Goal: Task Accomplishment & Management: Complete application form

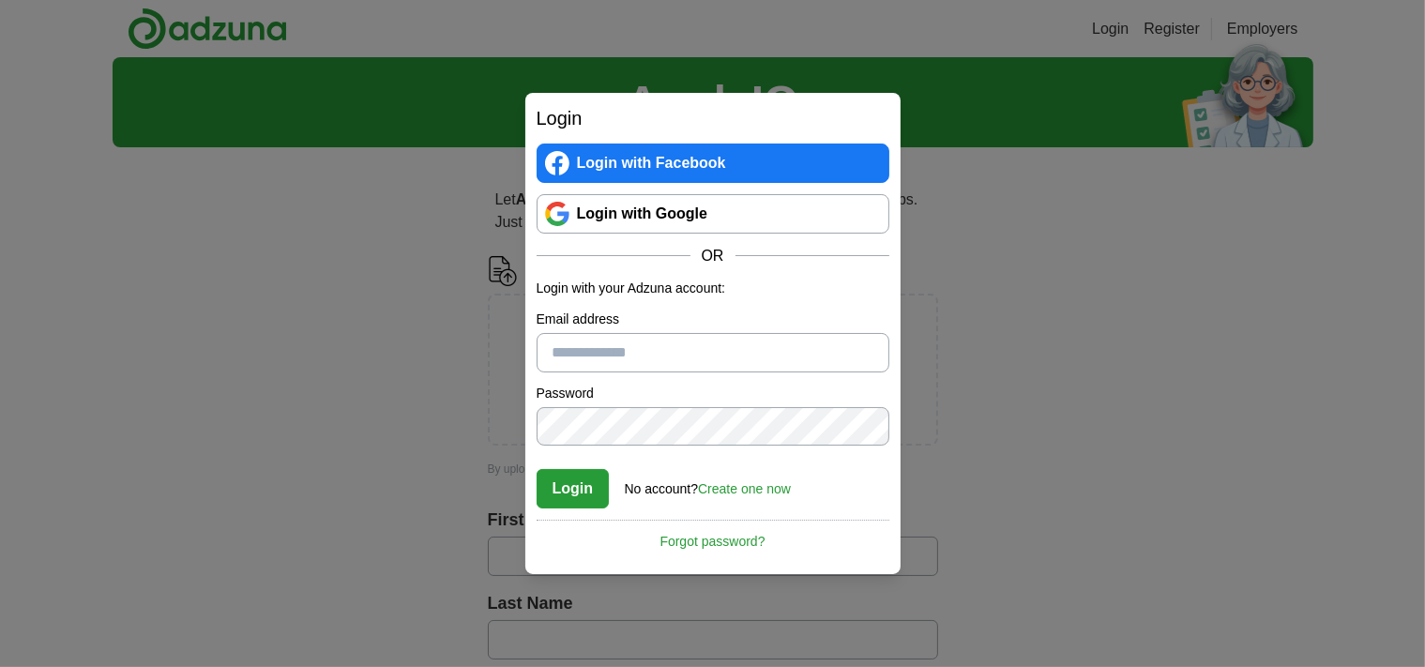
click at [556, 486] on button "Login" at bounding box center [572, 488] width 73 height 39
click at [608, 353] on input "Please enter a valid email address:" at bounding box center [712, 352] width 353 height 39
type input "**********"
click at [587, 496] on button "Login" at bounding box center [572, 488] width 73 height 39
click at [772, 486] on link "Create one now" at bounding box center [744, 488] width 93 height 15
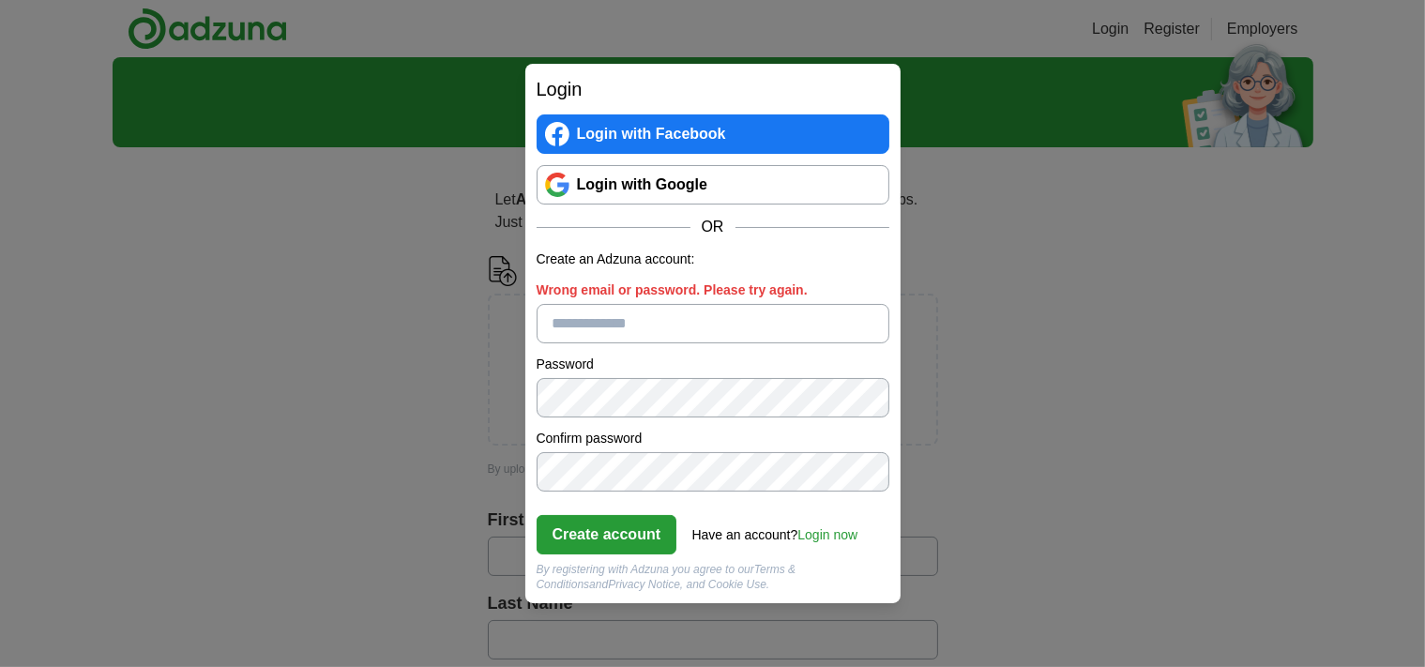
click at [626, 328] on input "Wrong email or password. Please try again." at bounding box center [712, 323] width 353 height 39
type input "**********"
click at [618, 536] on button "Create account" at bounding box center [606, 534] width 141 height 39
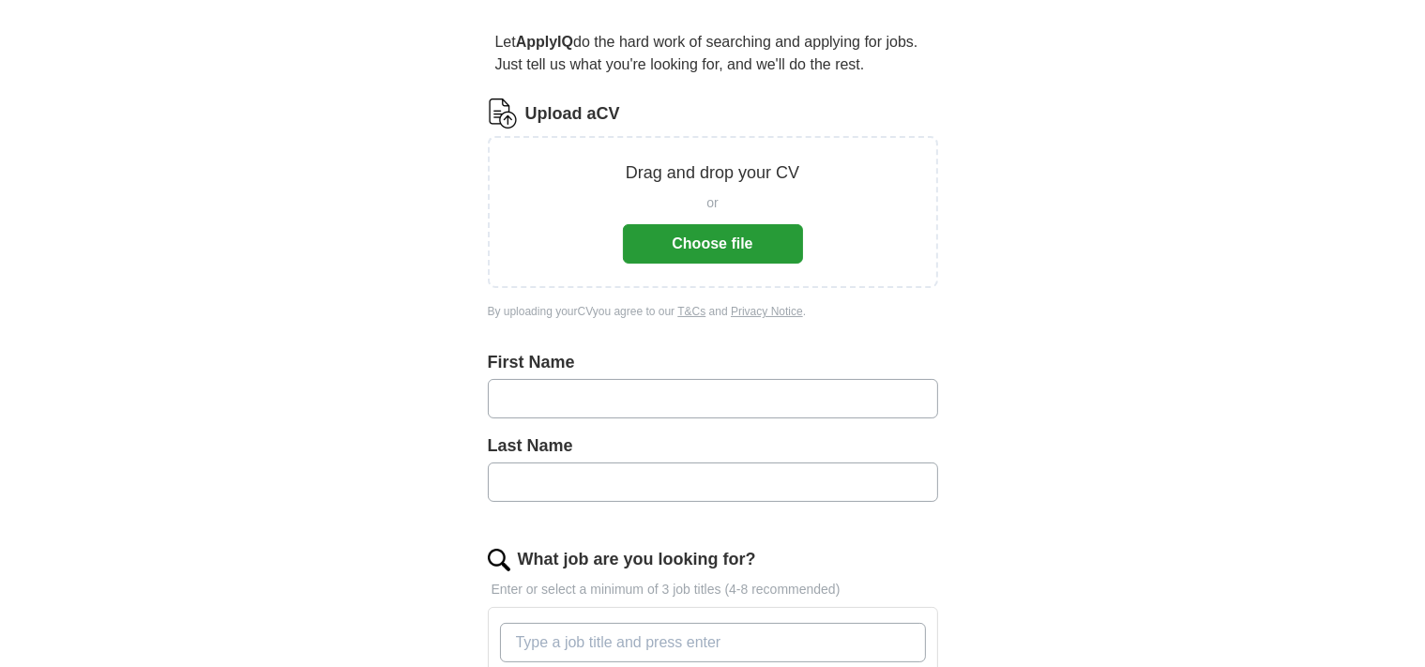
scroll to position [163, 0]
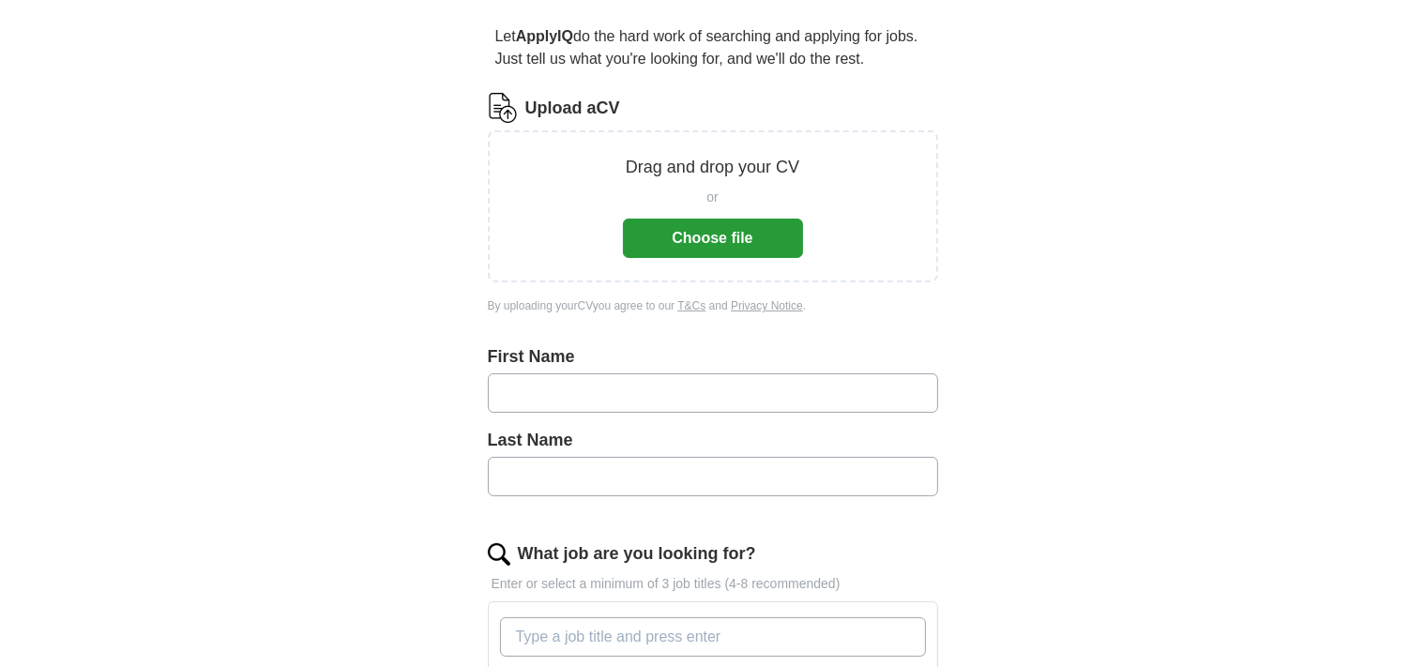
click at [698, 236] on button "Choose file" at bounding box center [713, 238] width 180 height 39
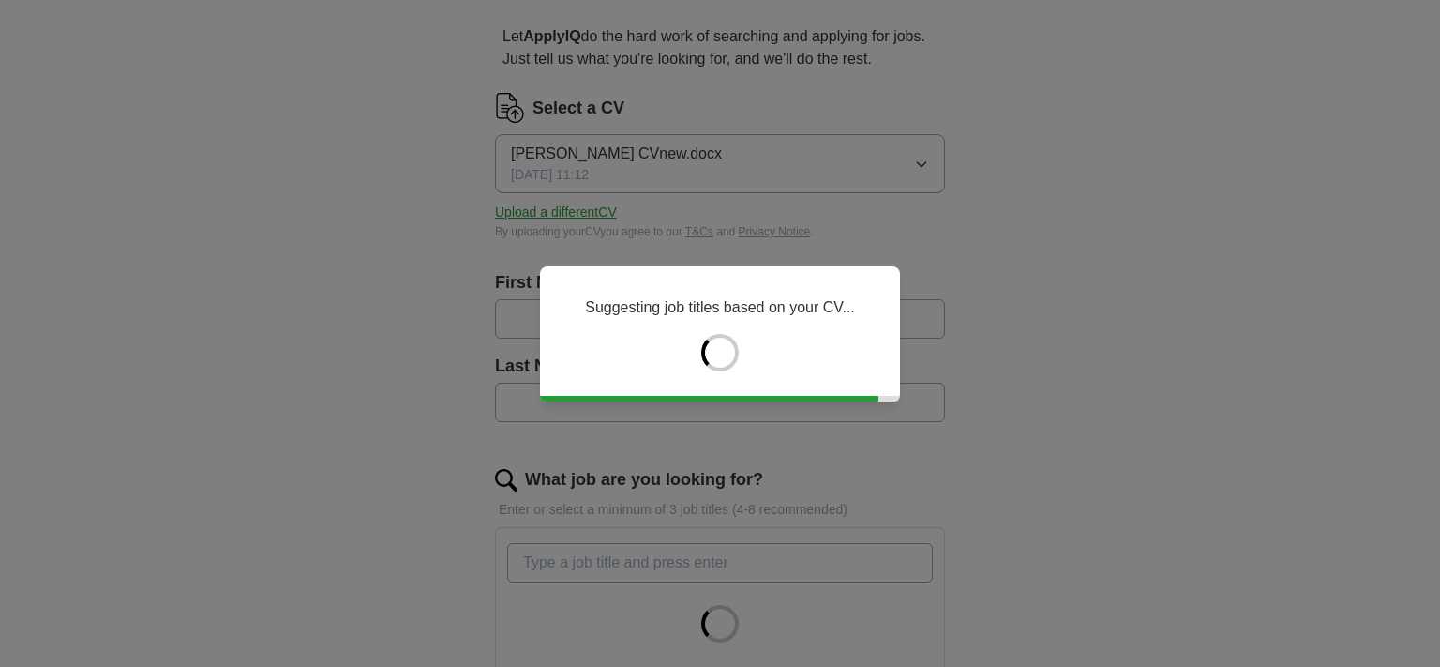
type input "*******"
type input "********"
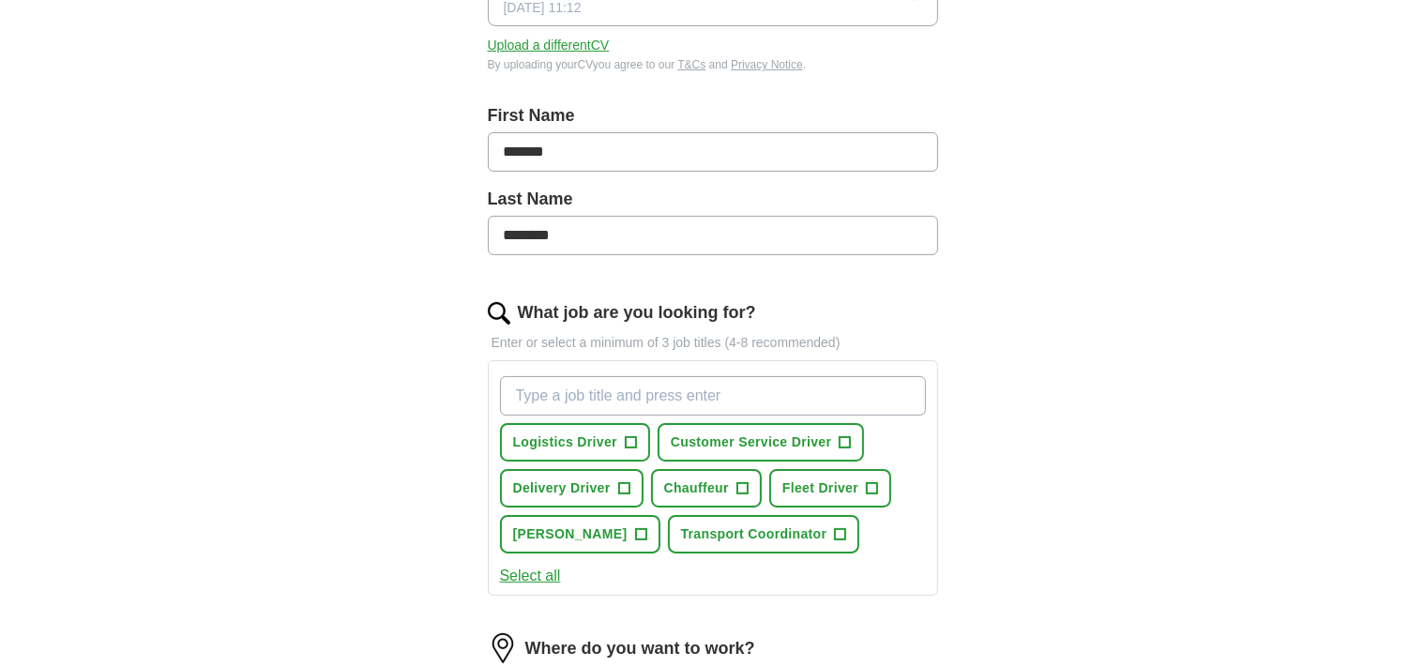
scroll to position [343, 0]
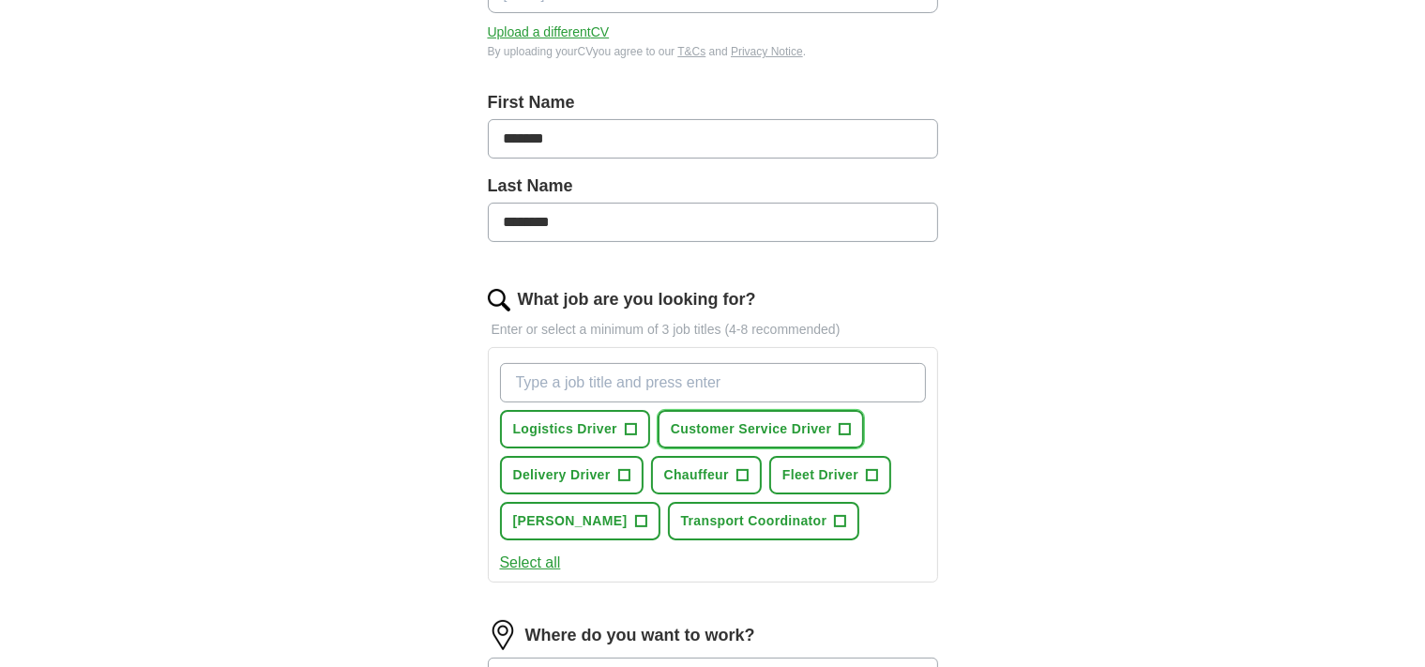
click at [842, 425] on span "+" at bounding box center [844, 429] width 11 height 15
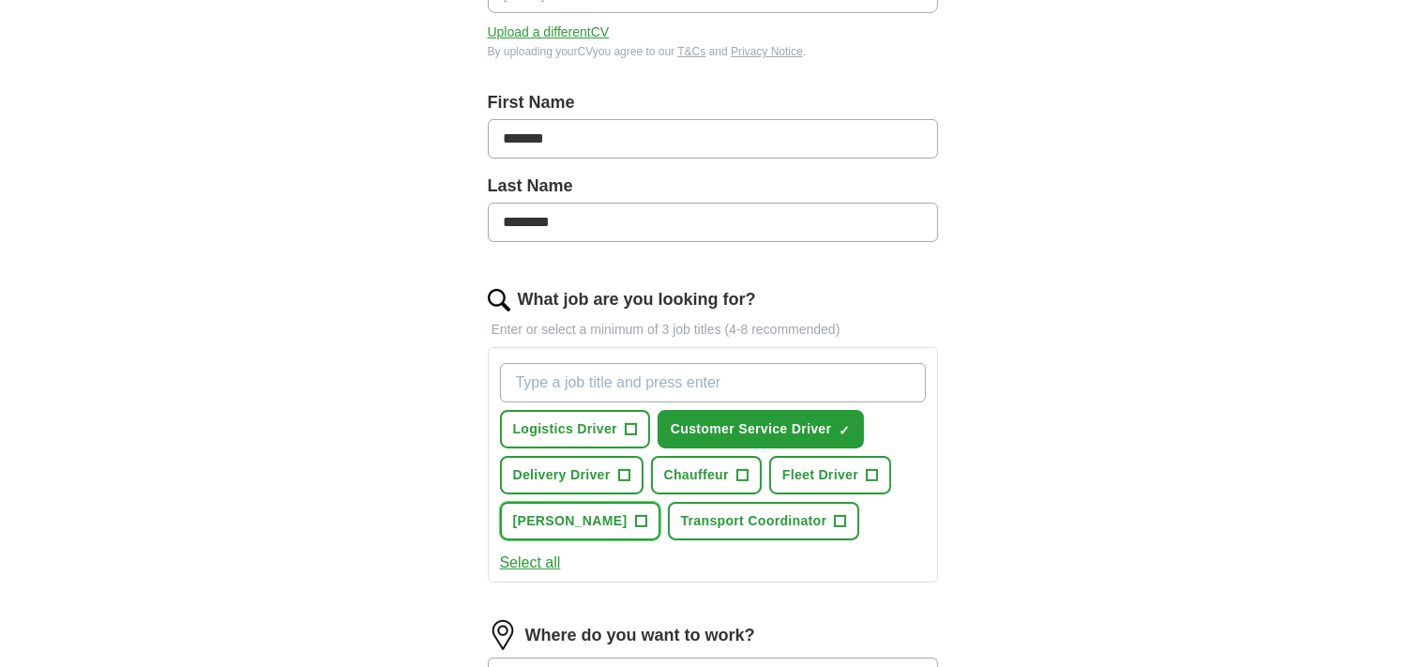
click at [635, 517] on span "+" at bounding box center [640, 521] width 11 height 15
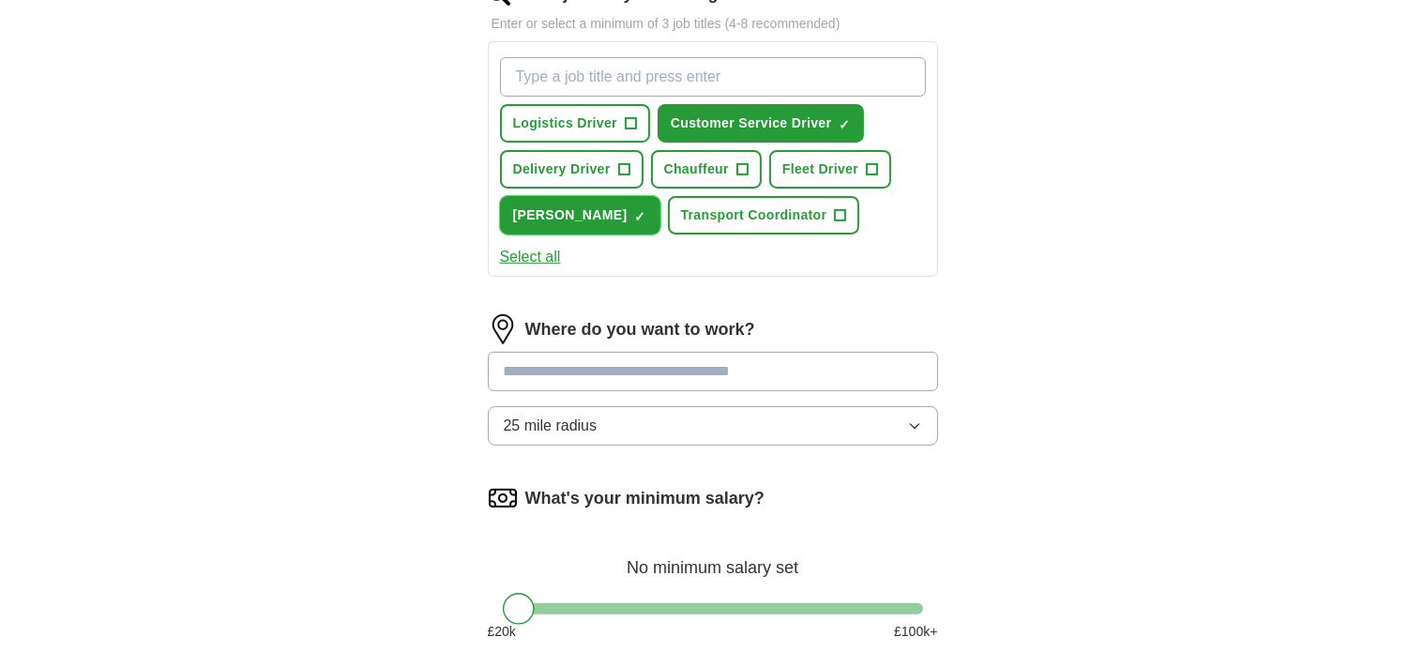
scroll to position [651, 0]
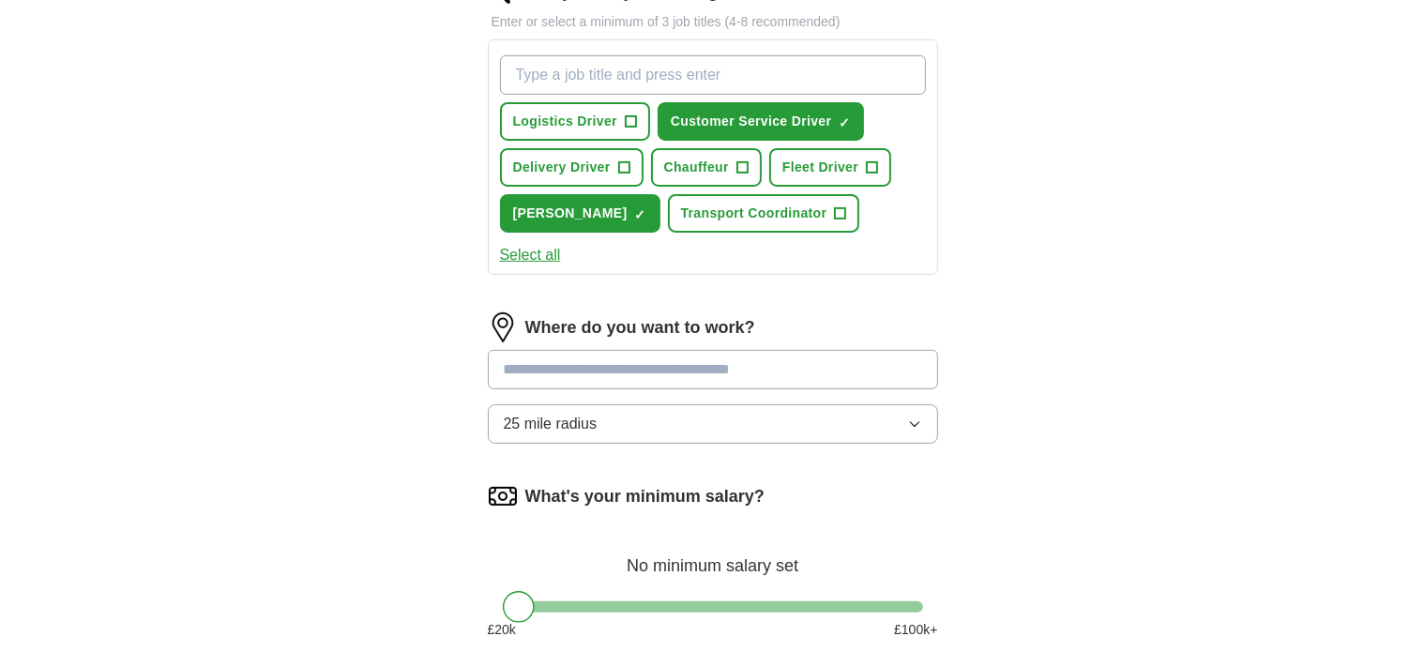
click at [915, 421] on icon "button" at bounding box center [914, 423] width 15 height 15
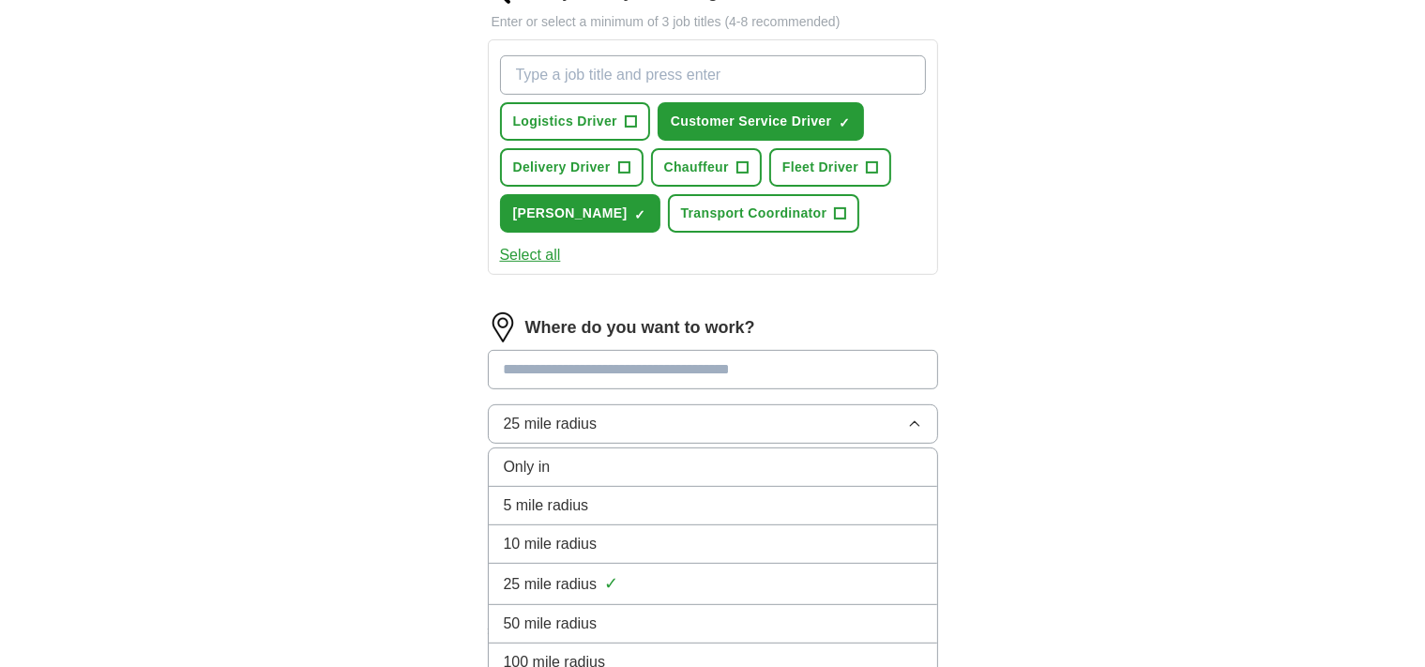
click at [838, 541] on div "10 mile radius" at bounding box center [713, 544] width 418 height 23
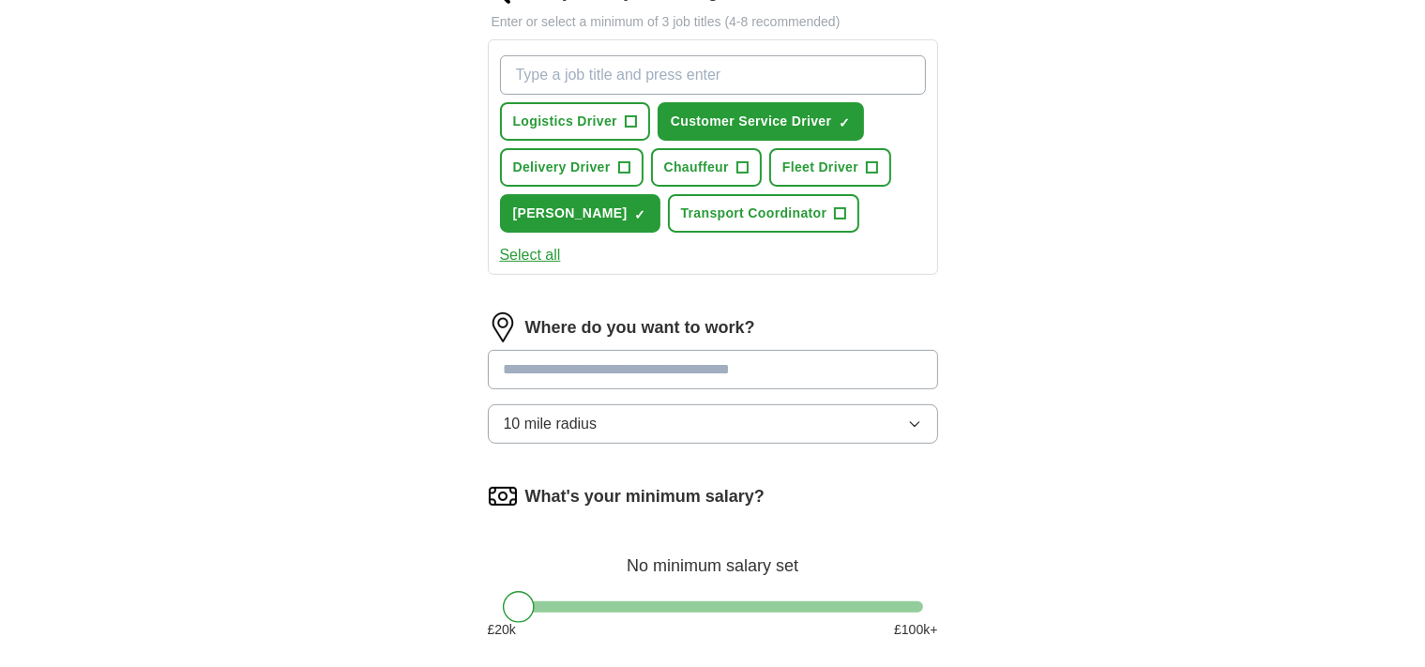
click at [636, 367] on input at bounding box center [713, 369] width 450 height 39
click at [1355, 402] on div "ApplyIQ Let ApplyIQ do the hard work of searching and applying for jobs. Just t…" at bounding box center [712, 90] width 1425 height 1368
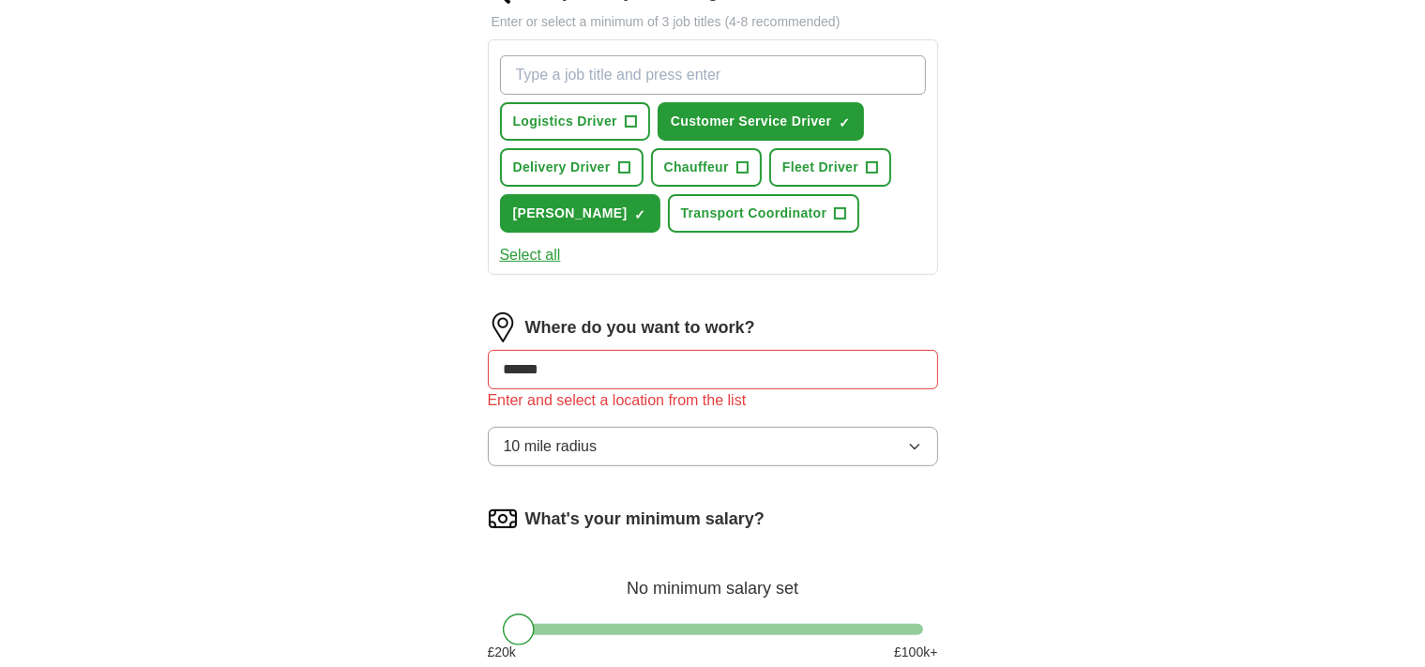
click at [913, 445] on icon "button" at bounding box center [914, 447] width 8 height 5
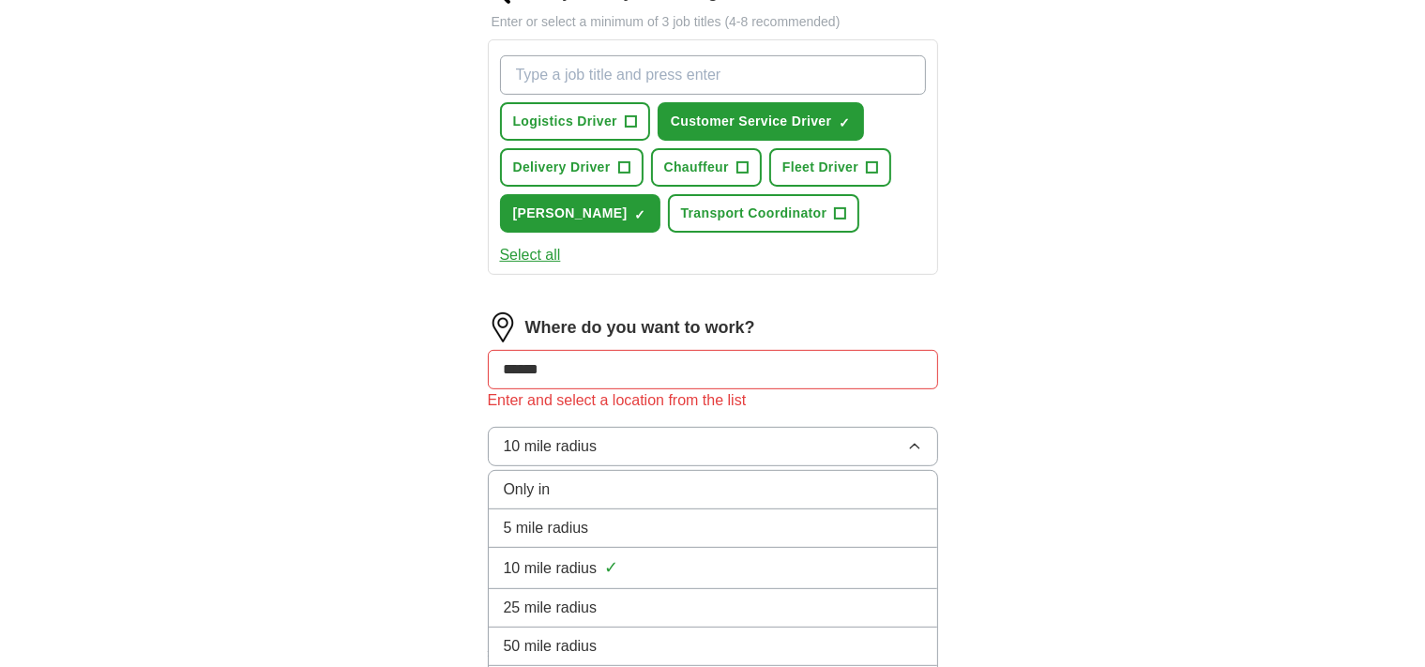
click at [913, 442] on icon "button" at bounding box center [914, 446] width 15 height 15
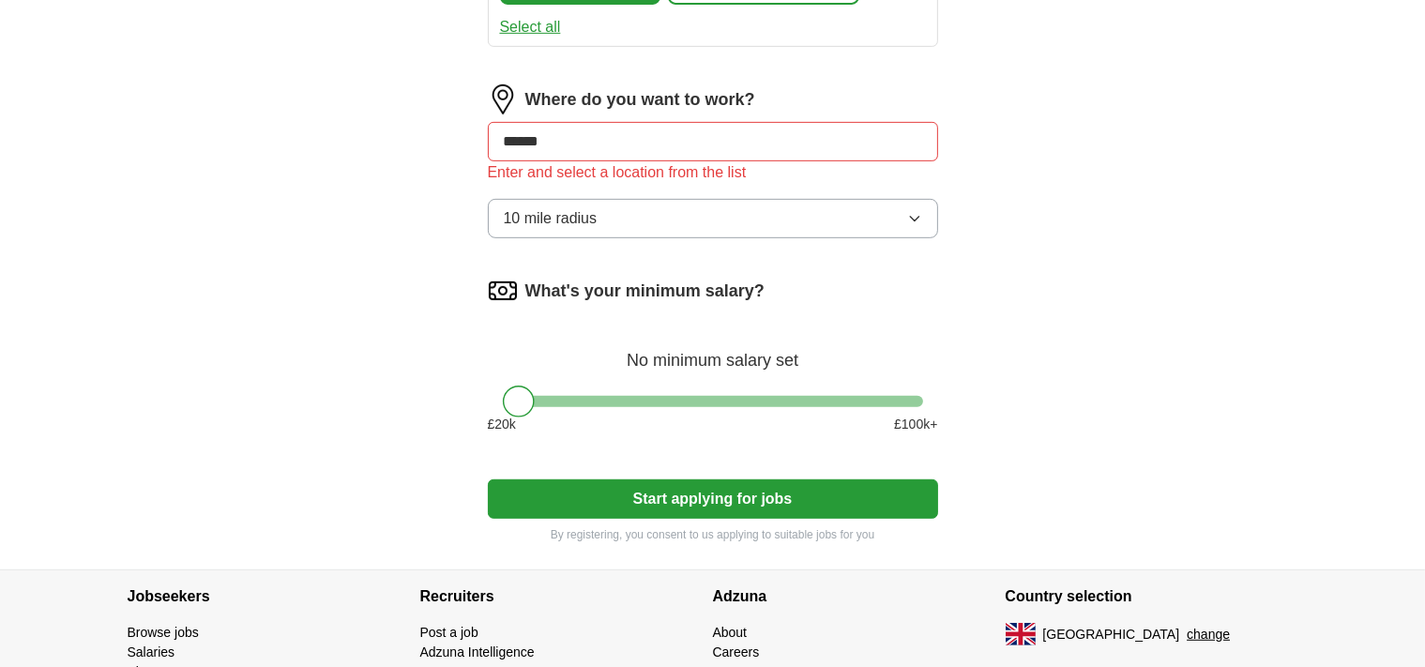
scroll to position [882, 0]
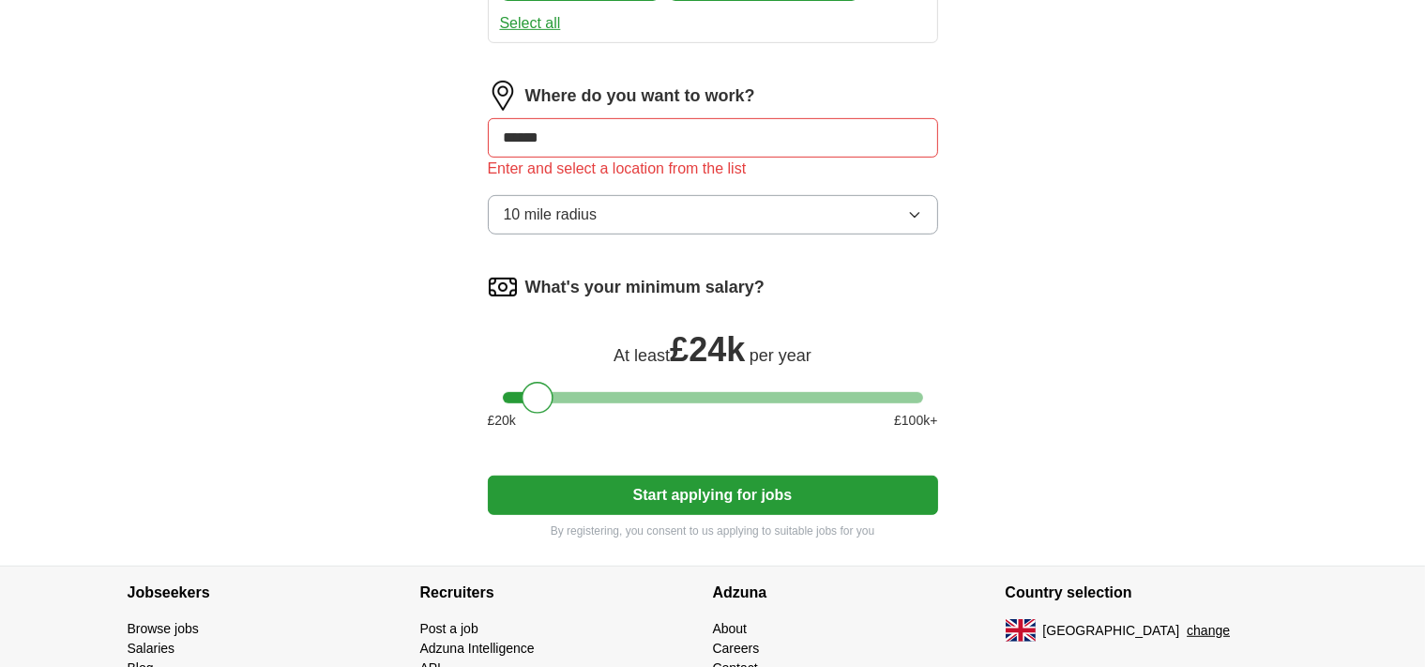
click at [539, 392] on div at bounding box center [713, 397] width 420 height 11
click at [571, 392] on div at bounding box center [713, 397] width 420 height 11
click at [556, 392] on div at bounding box center [571, 398] width 32 height 32
click at [557, 392] on div at bounding box center [571, 398] width 32 height 32
click at [556, 392] on div at bounding box center [571, 398] width 32 height 32
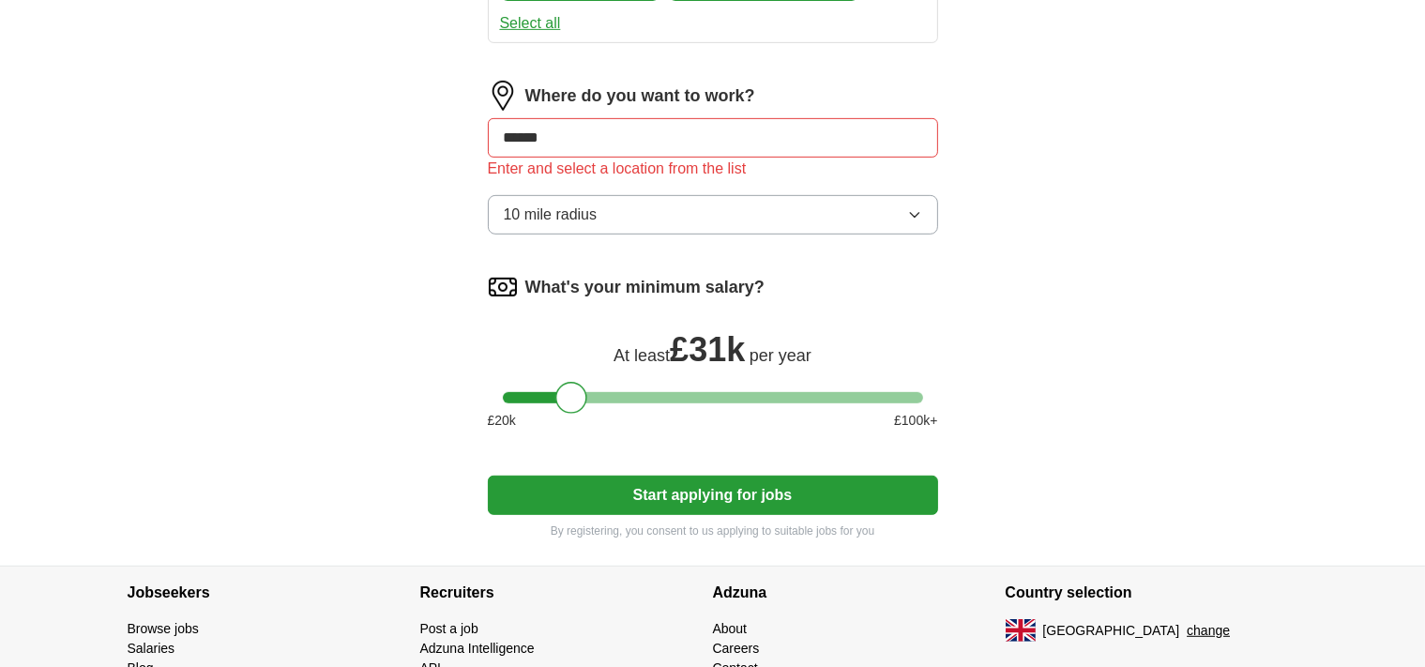
click at [555, 392] on div at bounding box center [713, 397] width 420 height 11
click at [572, 392] on div at bounding box center [713, 397] width 420 height 11
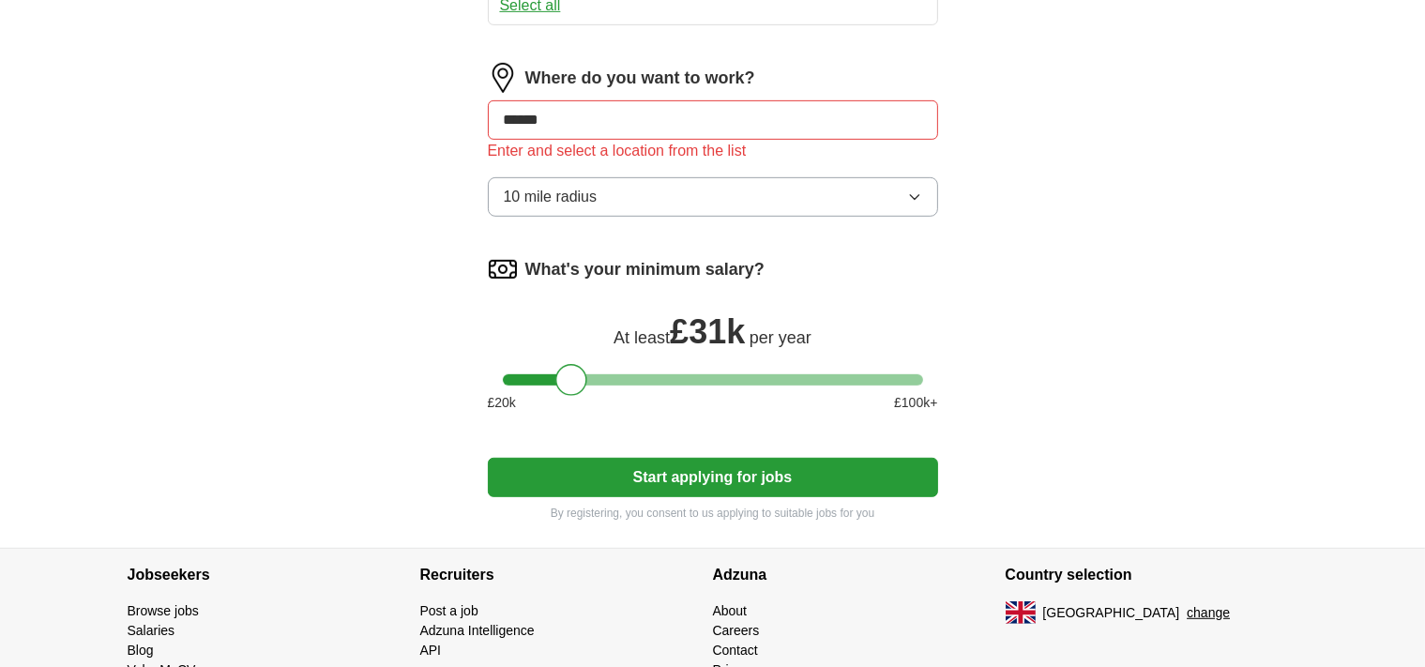
scroll to position [908, 0]
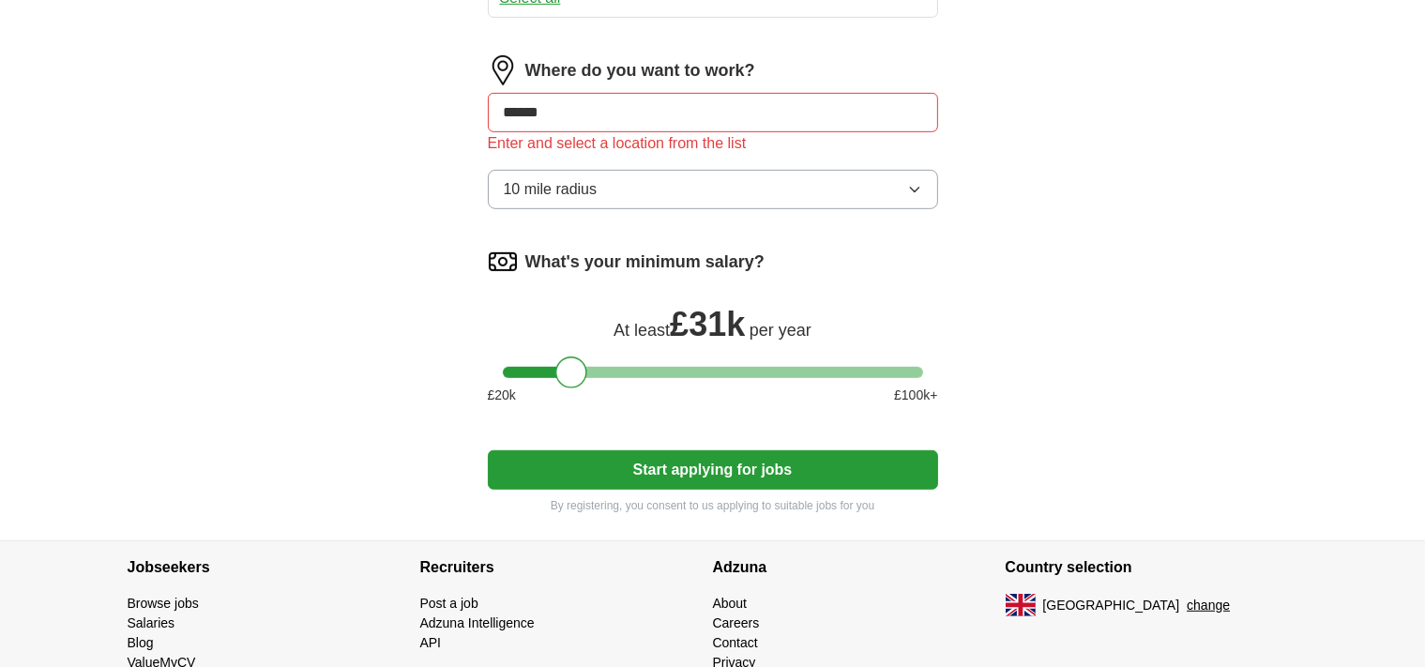
click at [587, 372] on div at bounding box center [571, 372] width 32 height 32
click at [588, 367] on div at bounding box center [713, 372] width 420 height 11
click at [569, 369] on div at bounding box center [582, 372] width 32 height 32
click at [581, 369] on div at bounding box center [577, 372] width 32 height 32
click at [501, 67] on img at bounding box center [503, 70] width 30 height 30
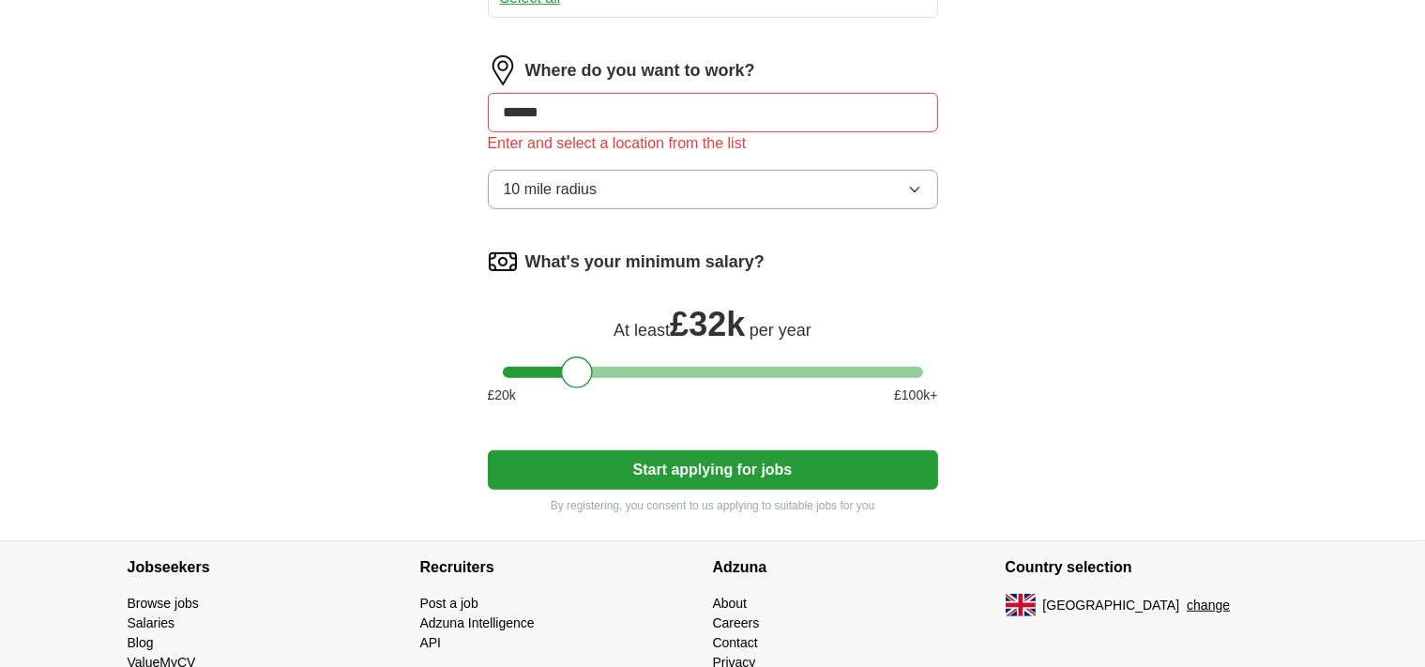
click at [552, 95] on input "******" at bounding box center [713, 112] width 450 height 39
drag, startPoint x: 565, startPoint y: 103, endPoint x: 422, endPoint y: 65, distance: 147.6
click at [488, 102] on input "******" at bounding box center [713, 112] width 450 height 39
type input "**"
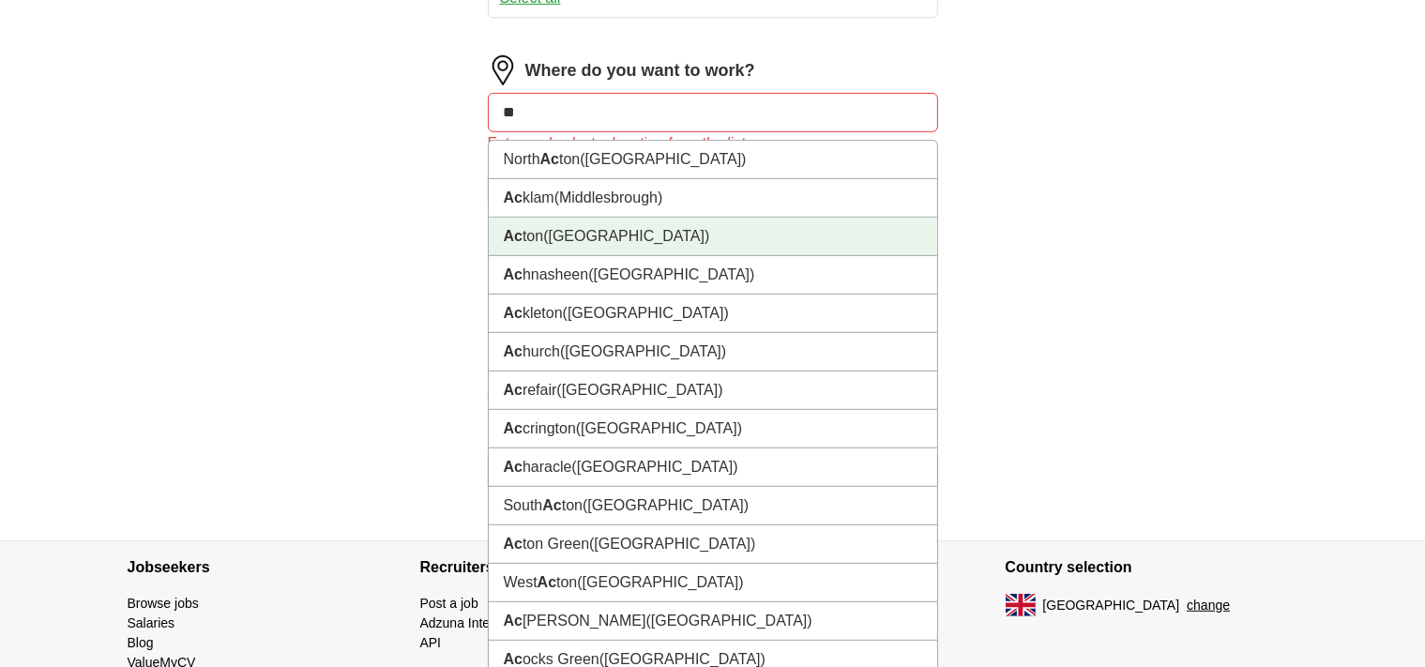
click at [587, 235] on span "([GEOGRAPHIC_DATA])" at bounding box center [626, 236] width 166 height 16
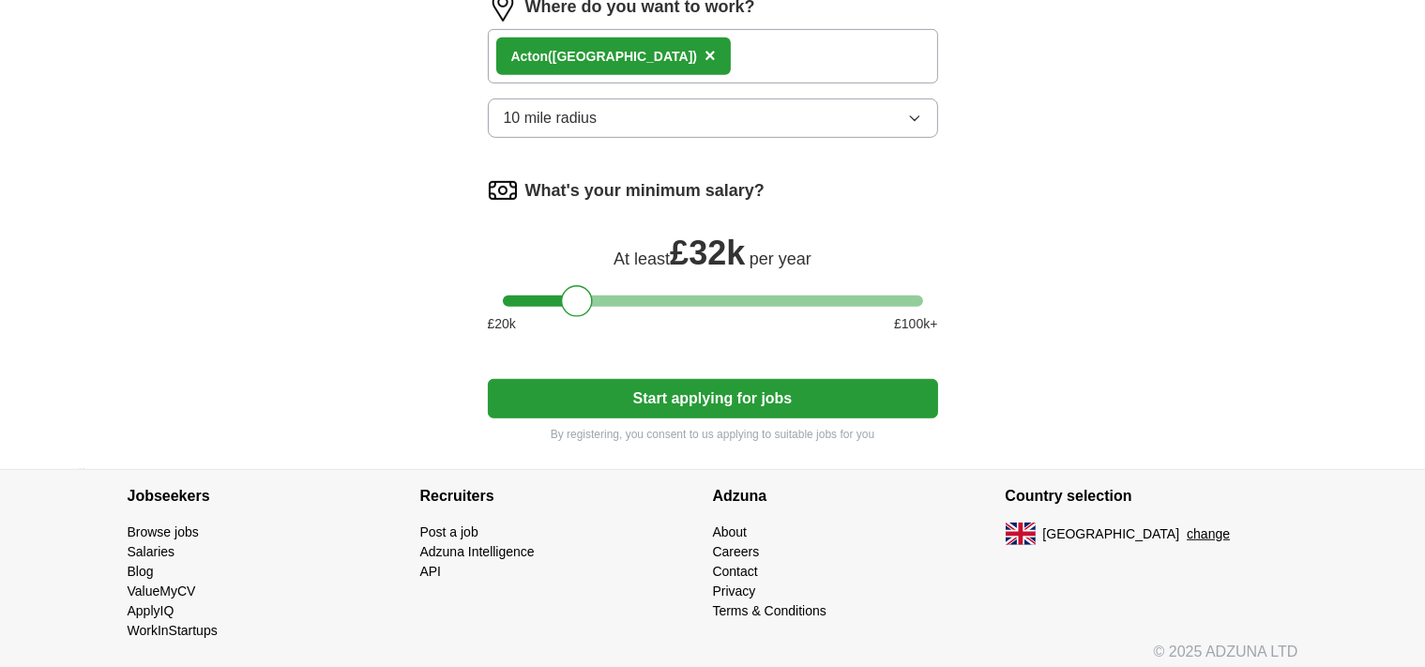
scroll to position [977, 0]
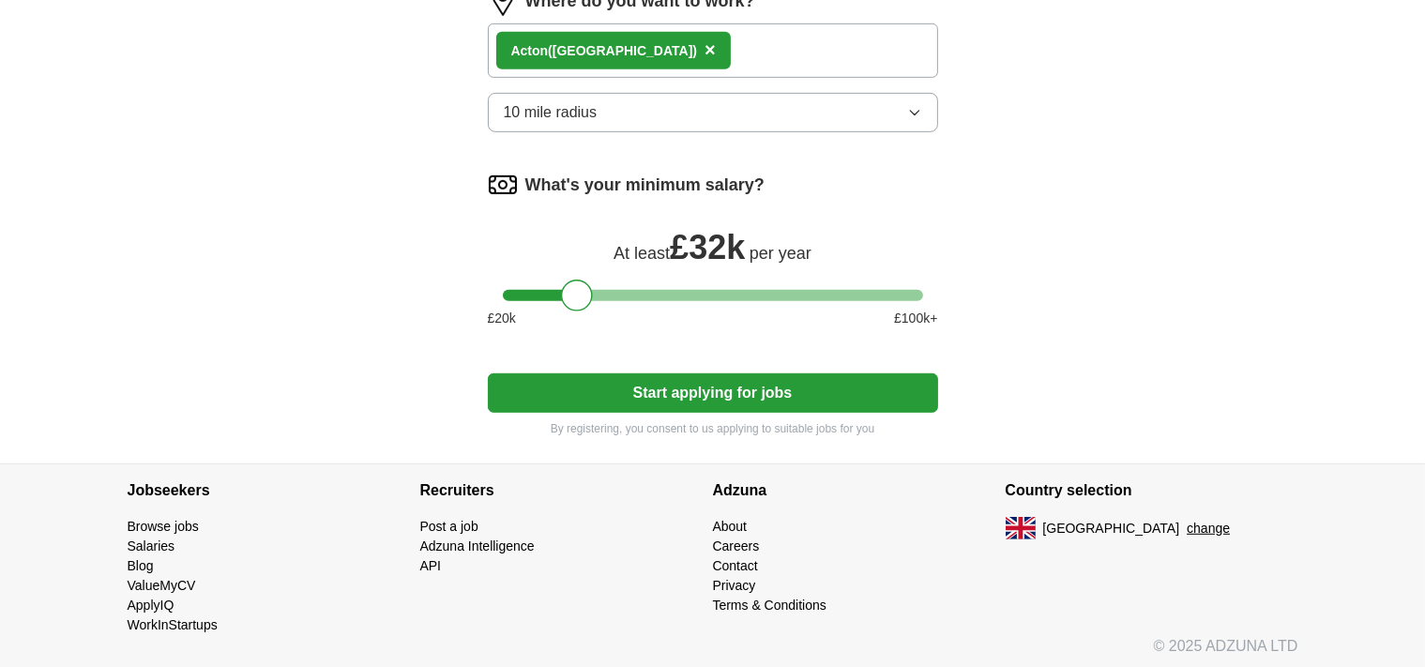
click at [737, 388] on button "Start applying for jobs" at bounding box center [713, 392] width 450 height 39
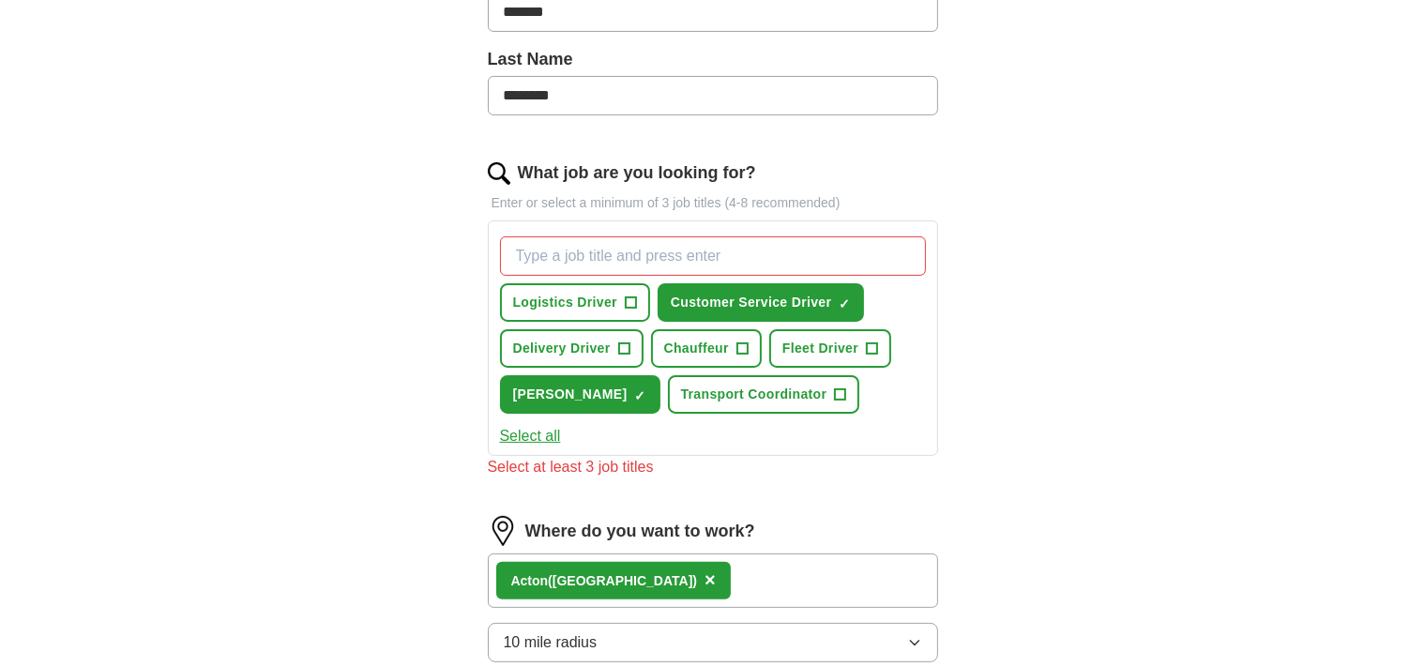
scroll to position [444, 0]
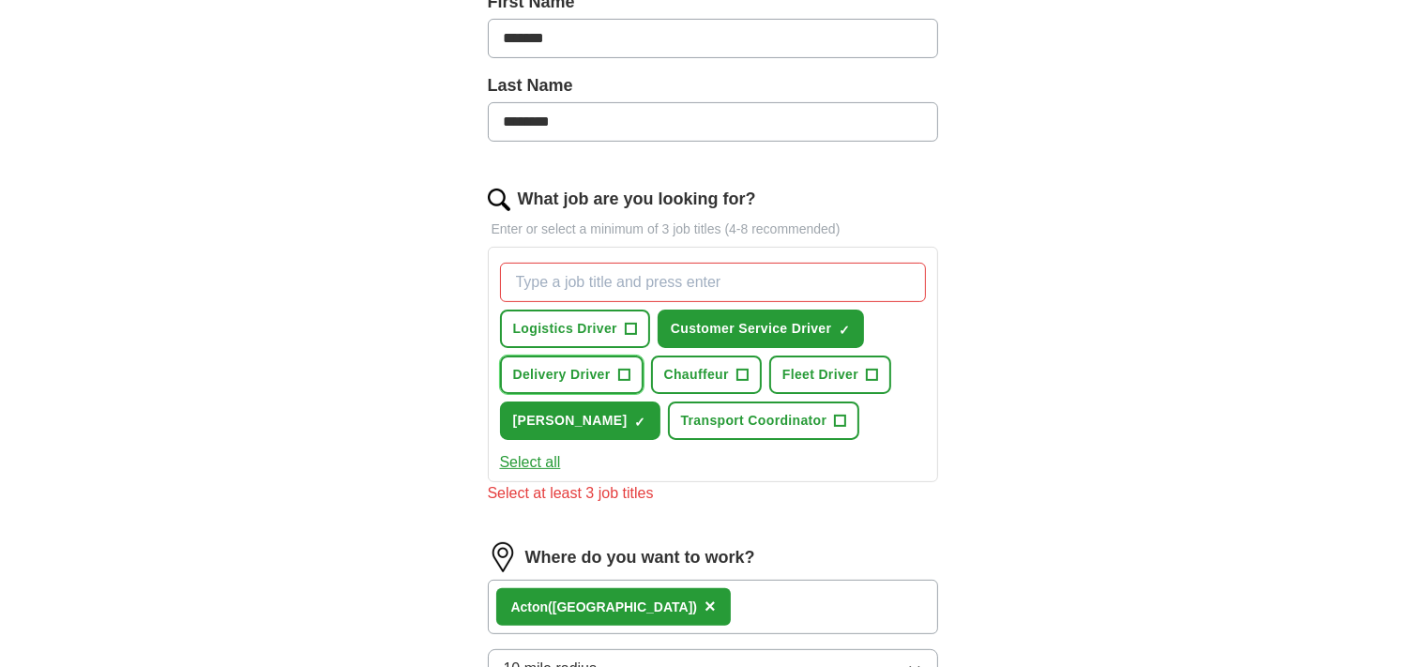
click at [577, 365] on span "Delivery Driver" at bounding box center [562, 375] width 98 height 20
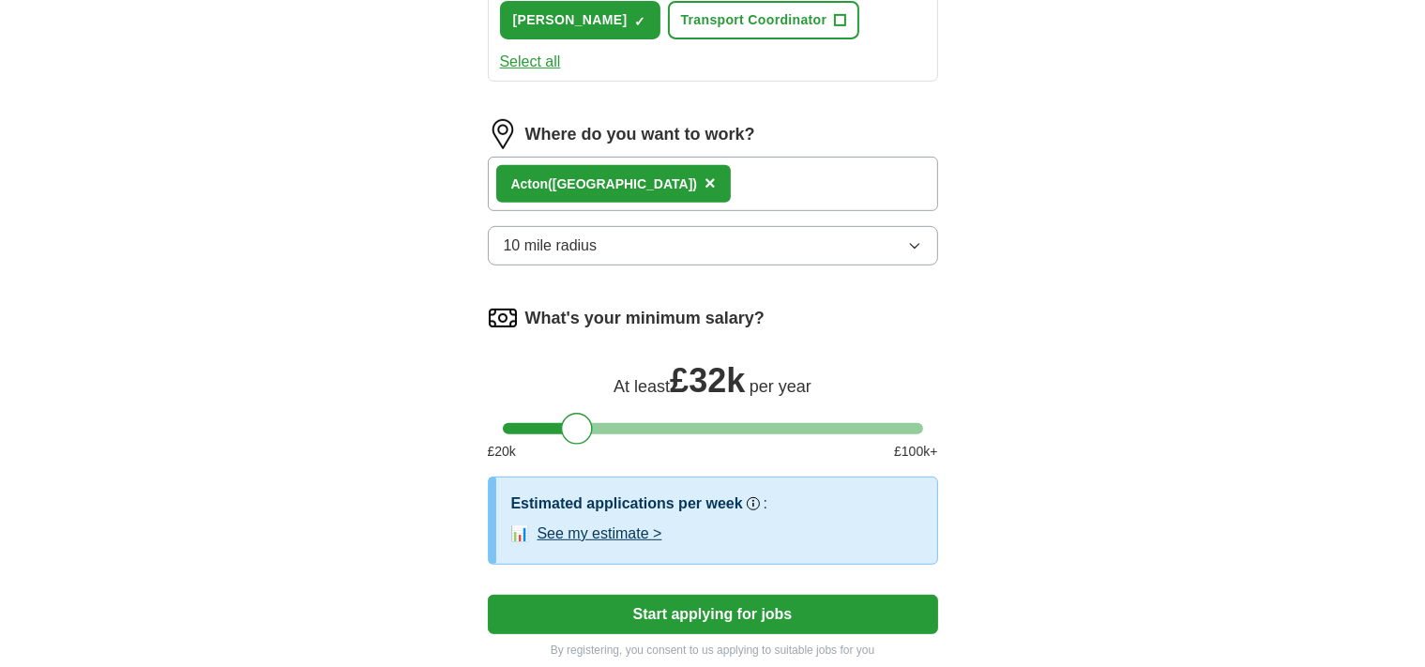
scroll to position [1065, 0]
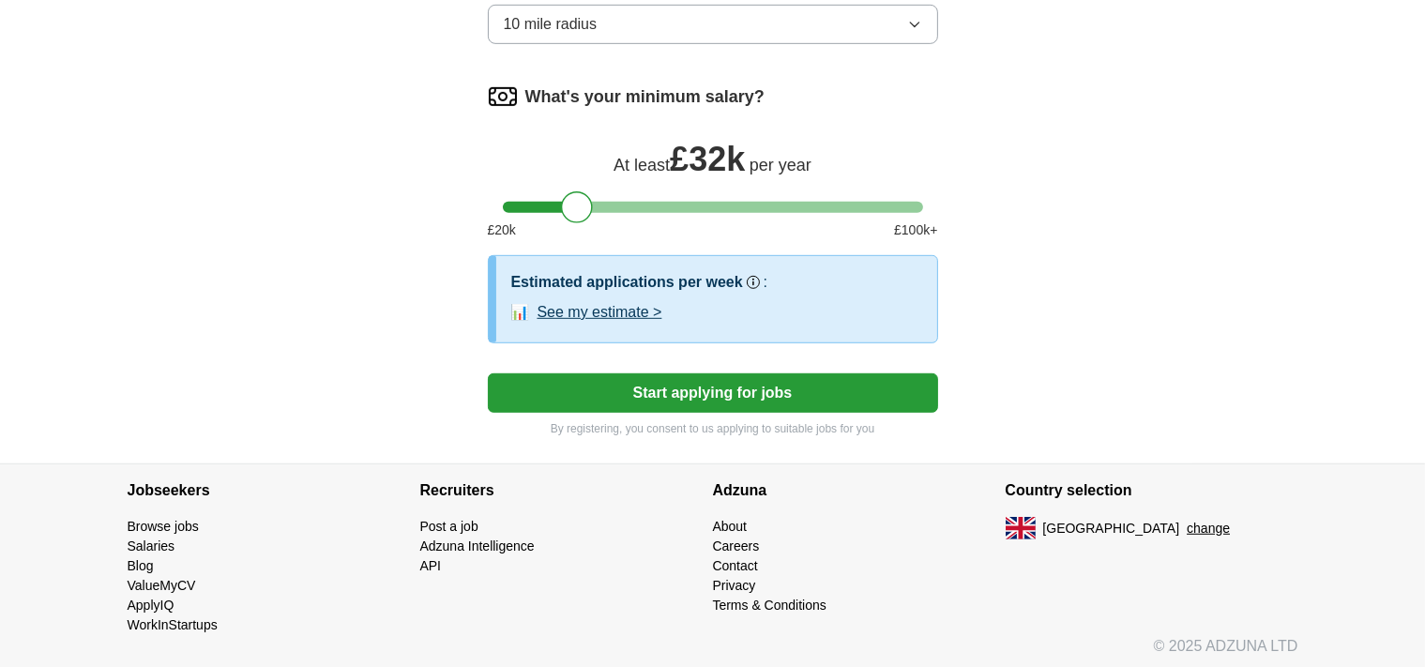
click at [747, 388] on button "Start applying for jobs" at bounding box center [713, 392] width 450 height 39
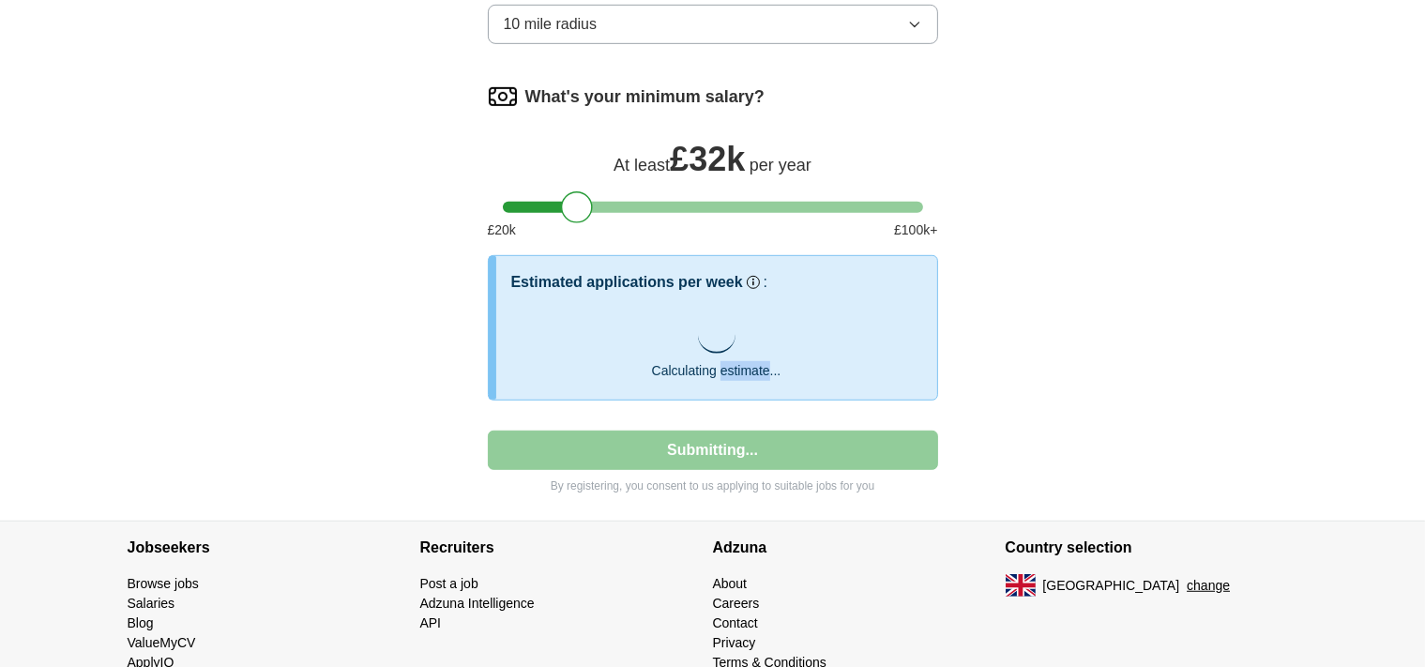
click at [747, 388] on div "Estimated applications per week Our best guess based on live jobs [DATE], and o…" at bounding box center [716, 327] width 441 height 143
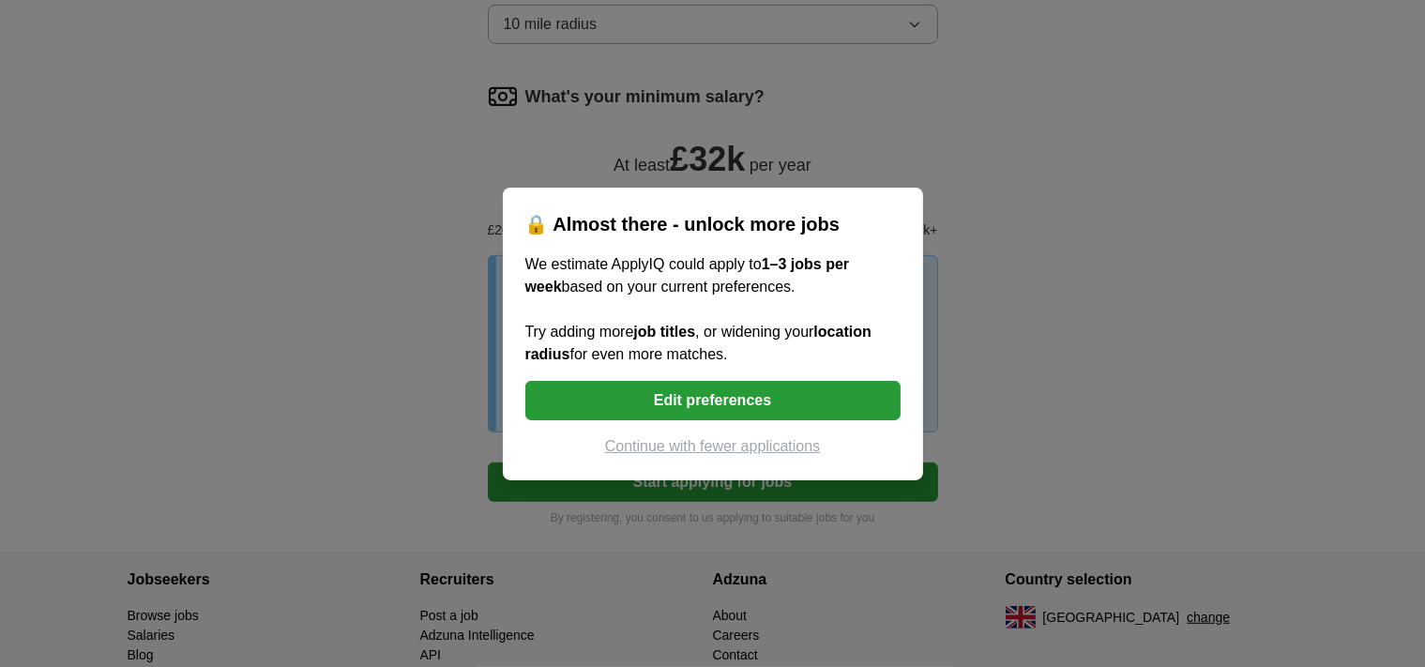
click at [687, 399] on button "Edit preferences" at bounding box center [712, 400] width 375 height 39
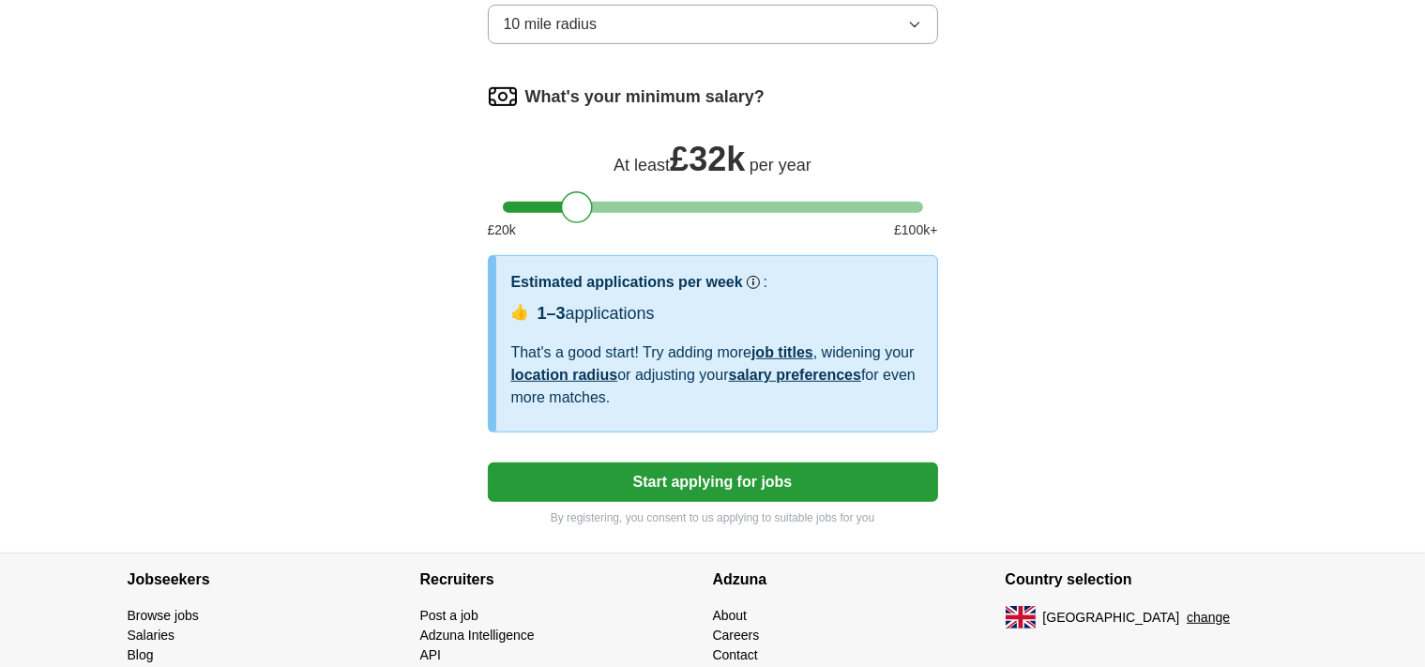
click at [805, 476] on button "Start applying for jobs" at bounding box center [713, 481] width 450 height 39
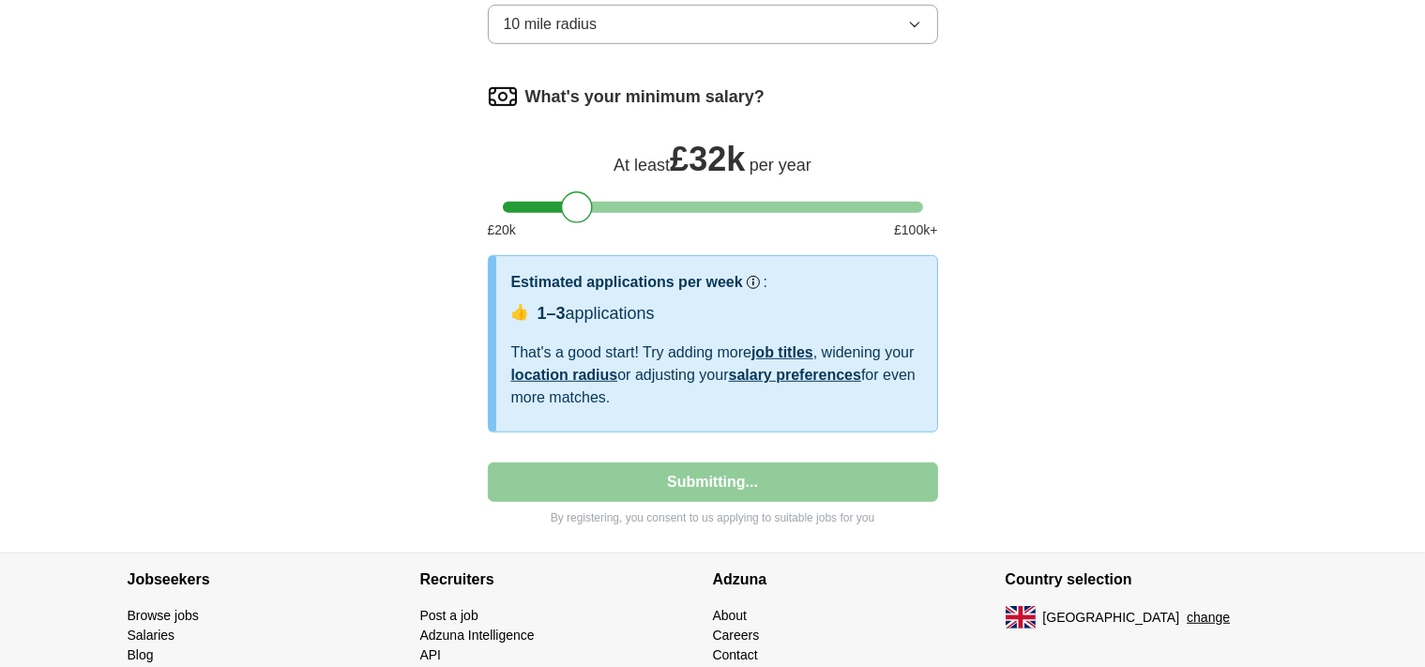
select select "**"
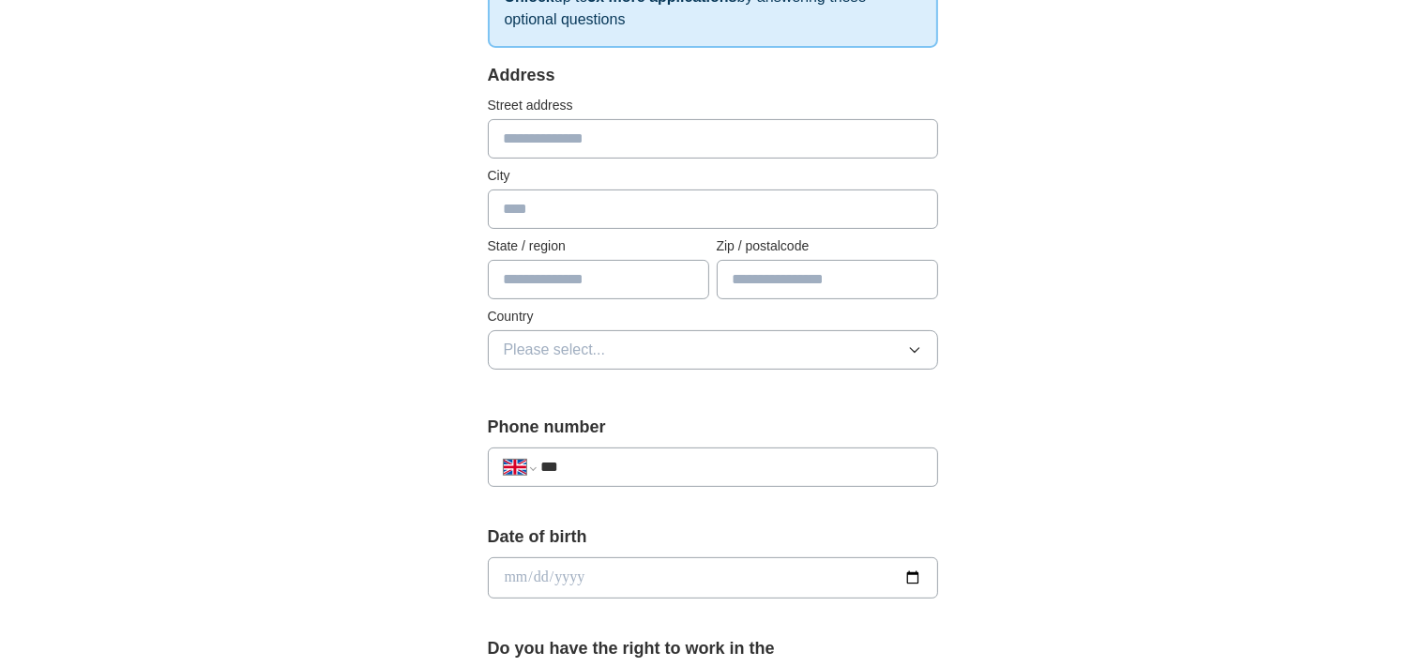
scroll to position [0, 0]
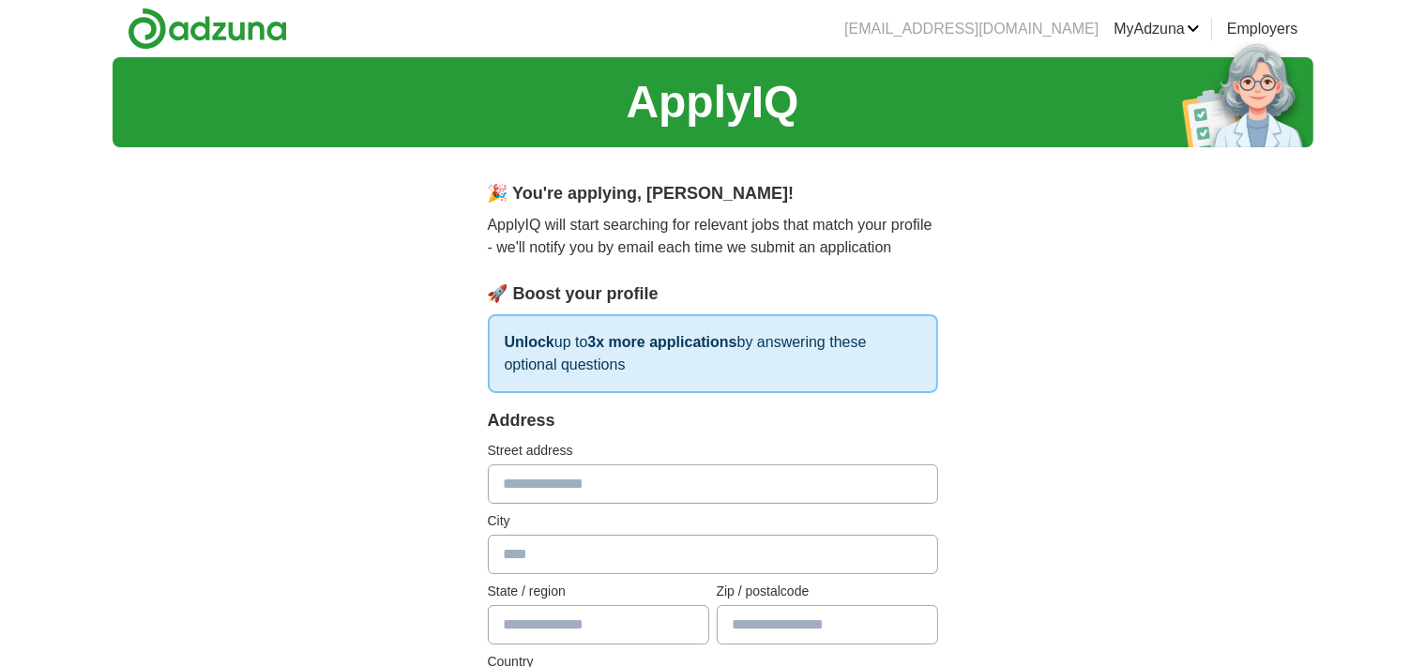
click at [584, 490] on input "text" at bounding box center [713, 483] width 450 height 39
type input "**********"
click at [572, 561] on input "text" at bounding box center [713, 554] width 450 height 39
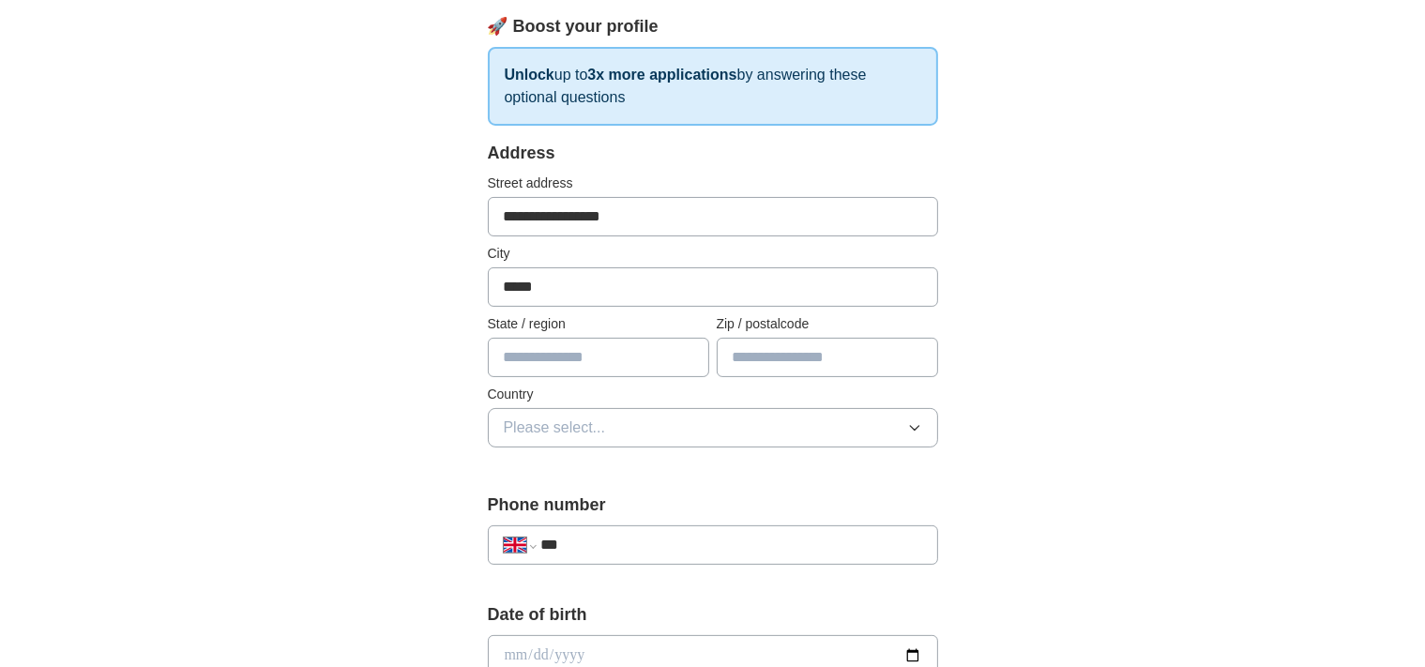
scroll to position [281, 0]
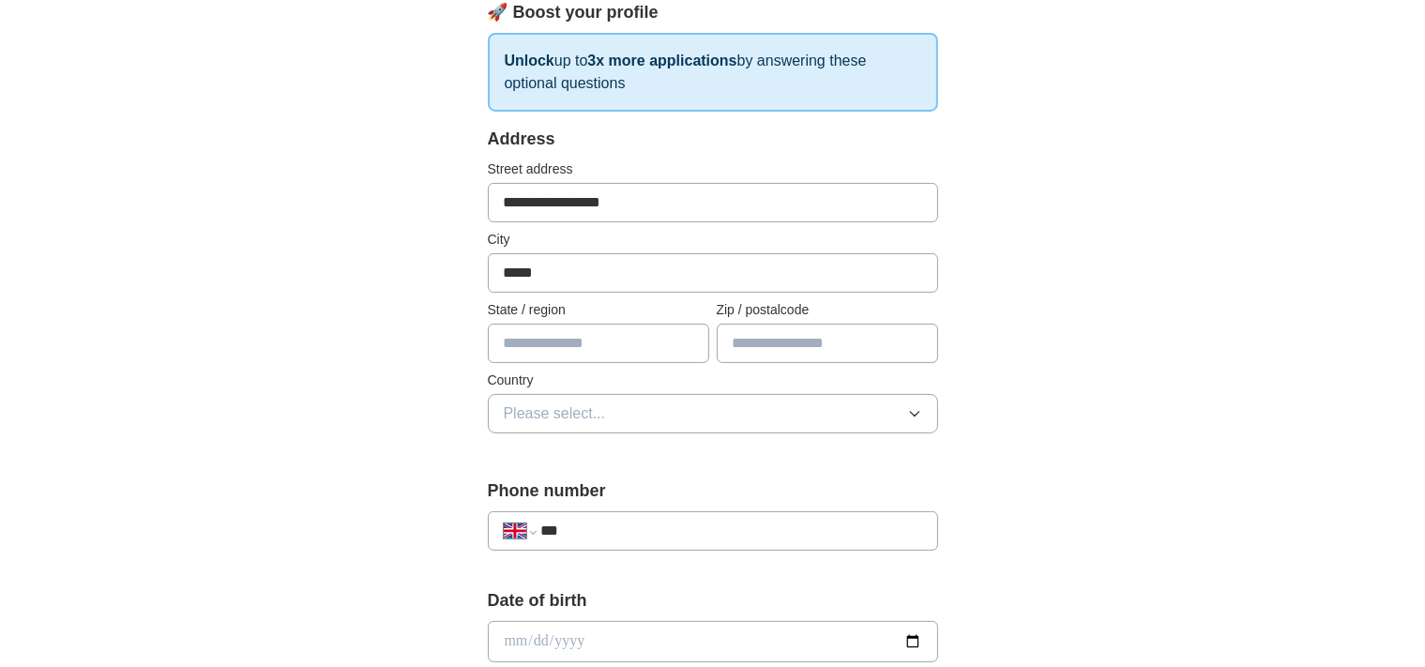
type input "*****"
click at [780, 345] on input "text" at bounding box center [826, 343] width 221 height 39
type input "**"
type input "**********"
type input "******"
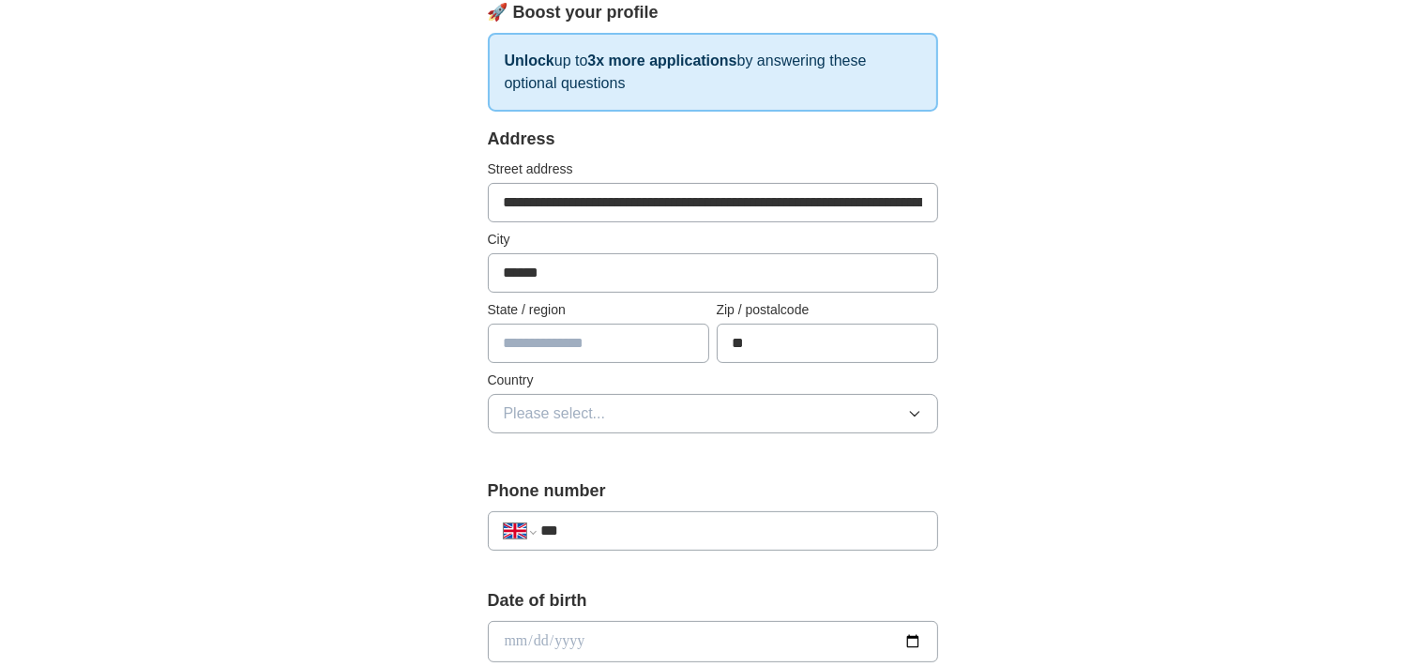
type input "******"
type input "**********"
click at [564, 416] on span "Please select..." at bounding box center [555, 413] width 102 height 23
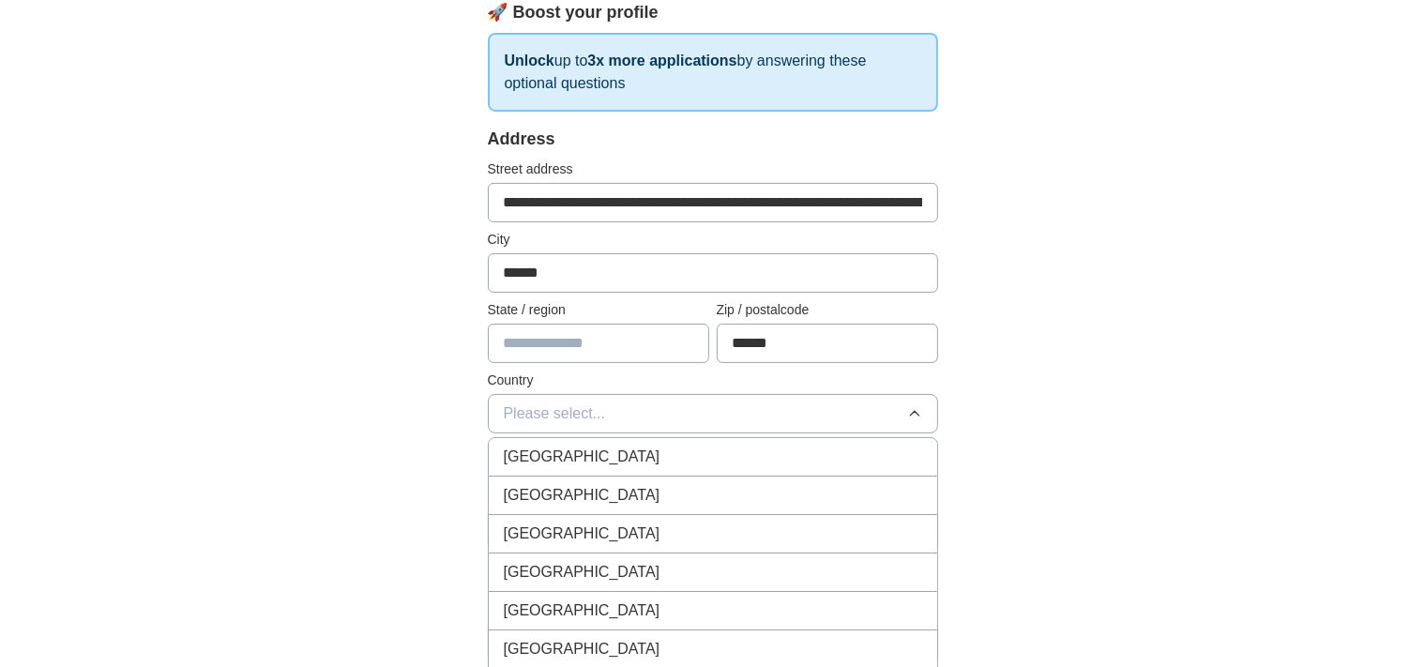
click at [569, 456] on span "[GEOGRAPHIC_DATA]" at bounding box center [582, 456] width 157 height 23
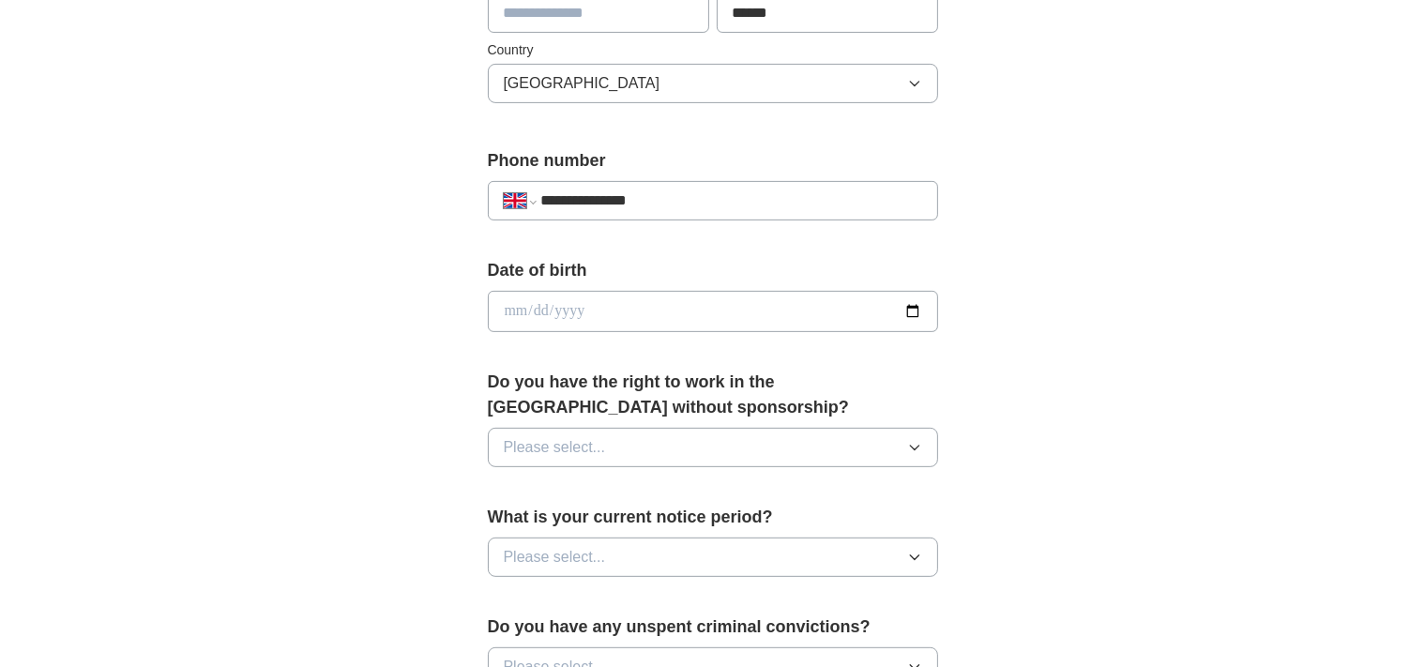
scroll to position [613, 0]
click at [544, 306] on input "date" at bounding box center [713, 309] width 450 height 41
click at [517, 305] on input "date" at bounding box center [713, 309] width 450 height 41
type input "**********"
click at [916, 444] on icon "button" at bounding box center [914, 446] width 8 height 5
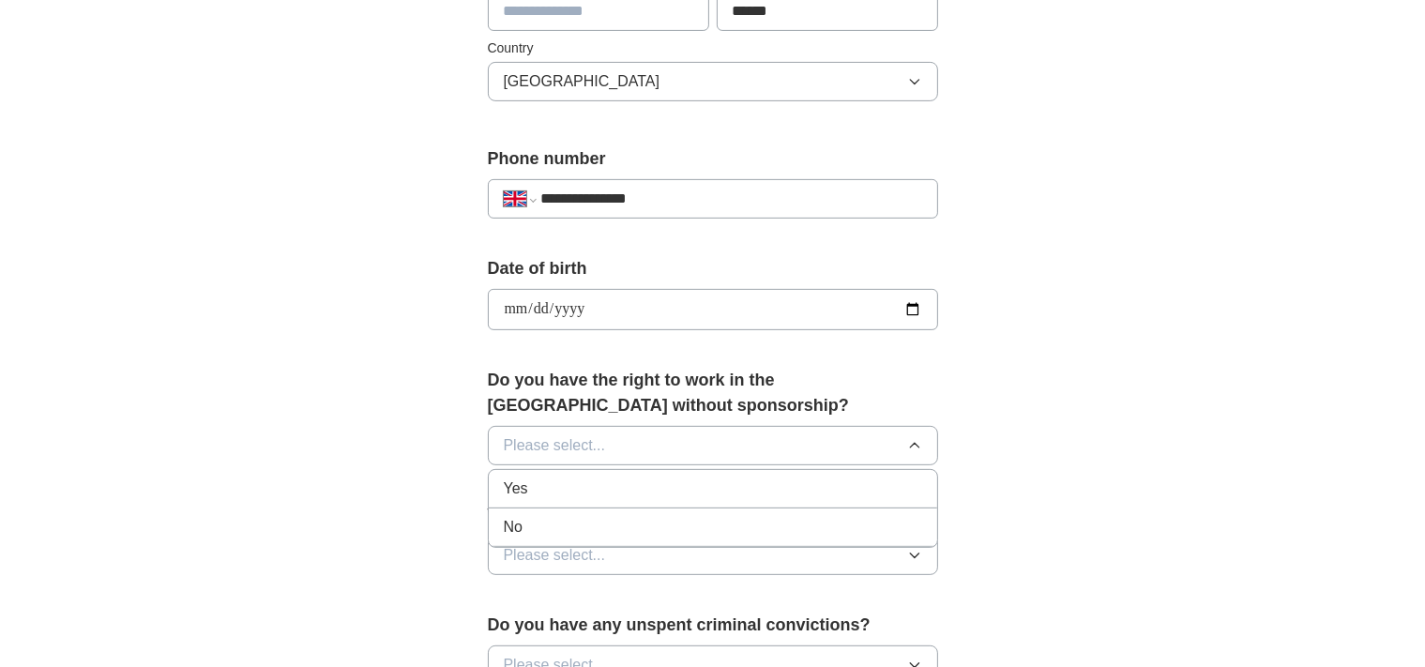
click at [519, 485] on span "Yes" at bounding box center [516, 488] width 24 height 23
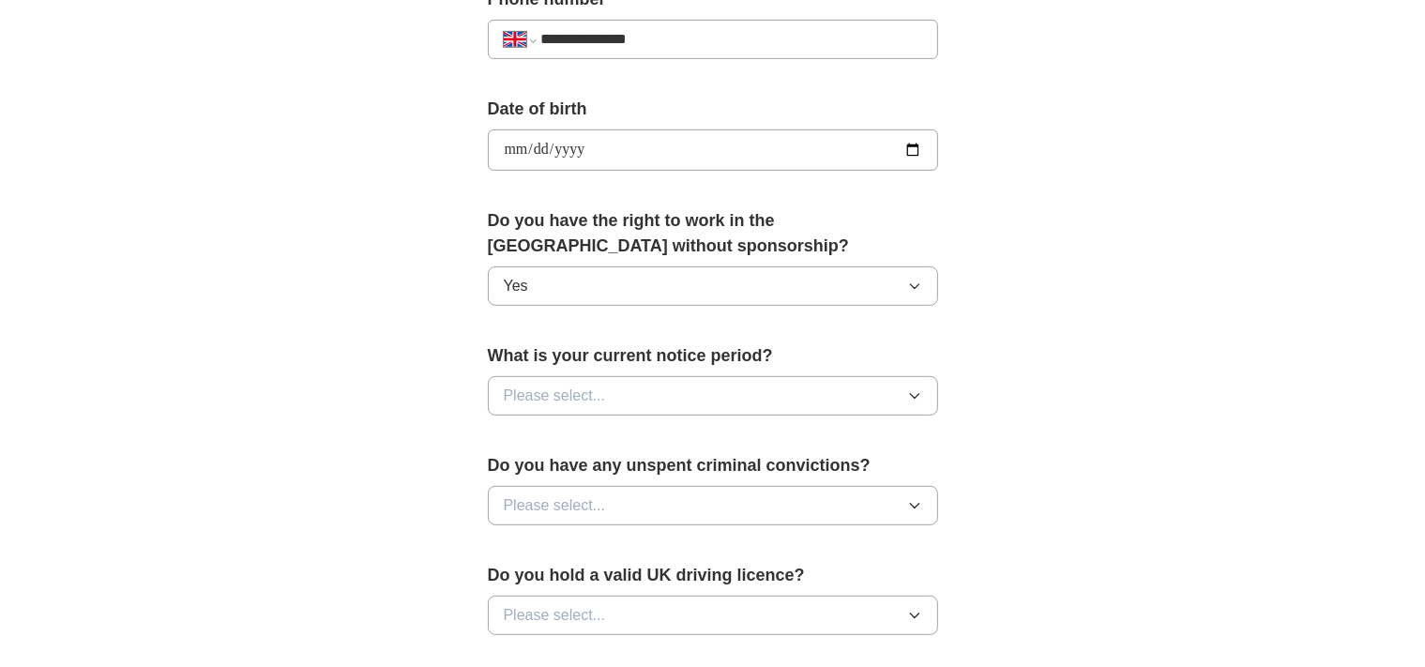
scroll to position [799, 0]
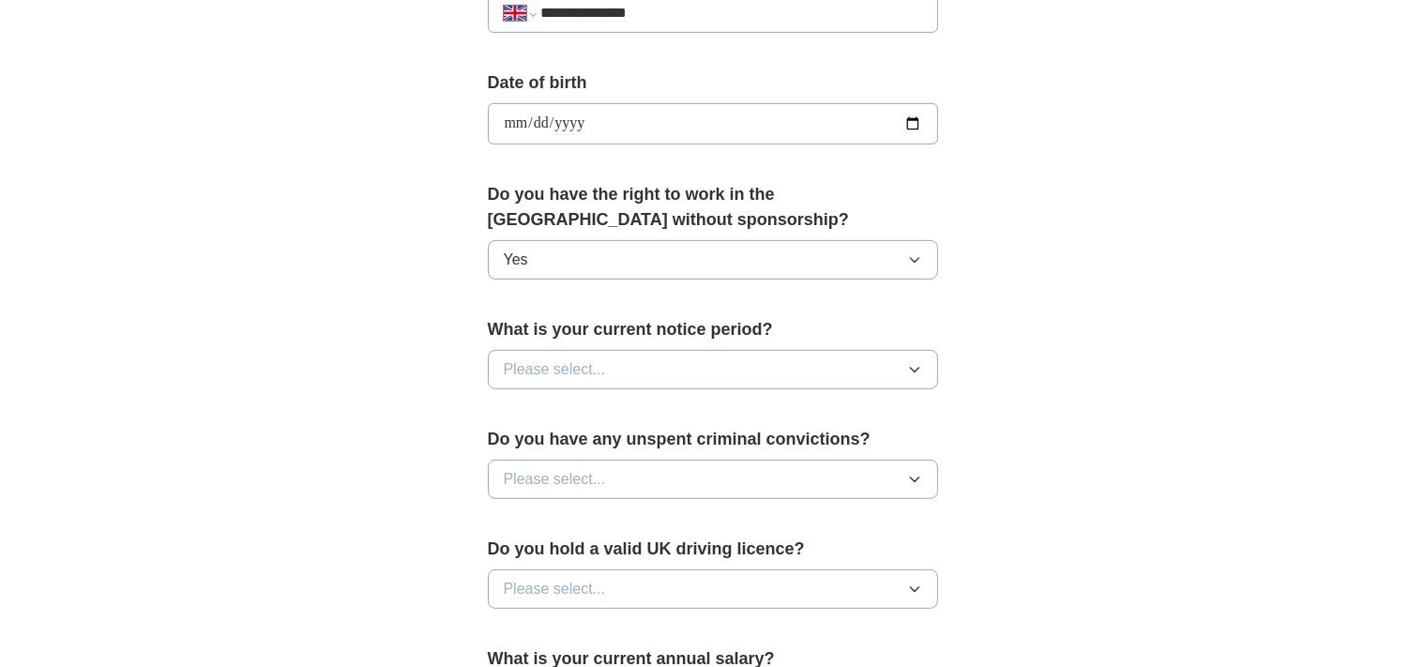
click at [915, 362] on icon "button" at bounding box center [914, 369] width 15 height 15
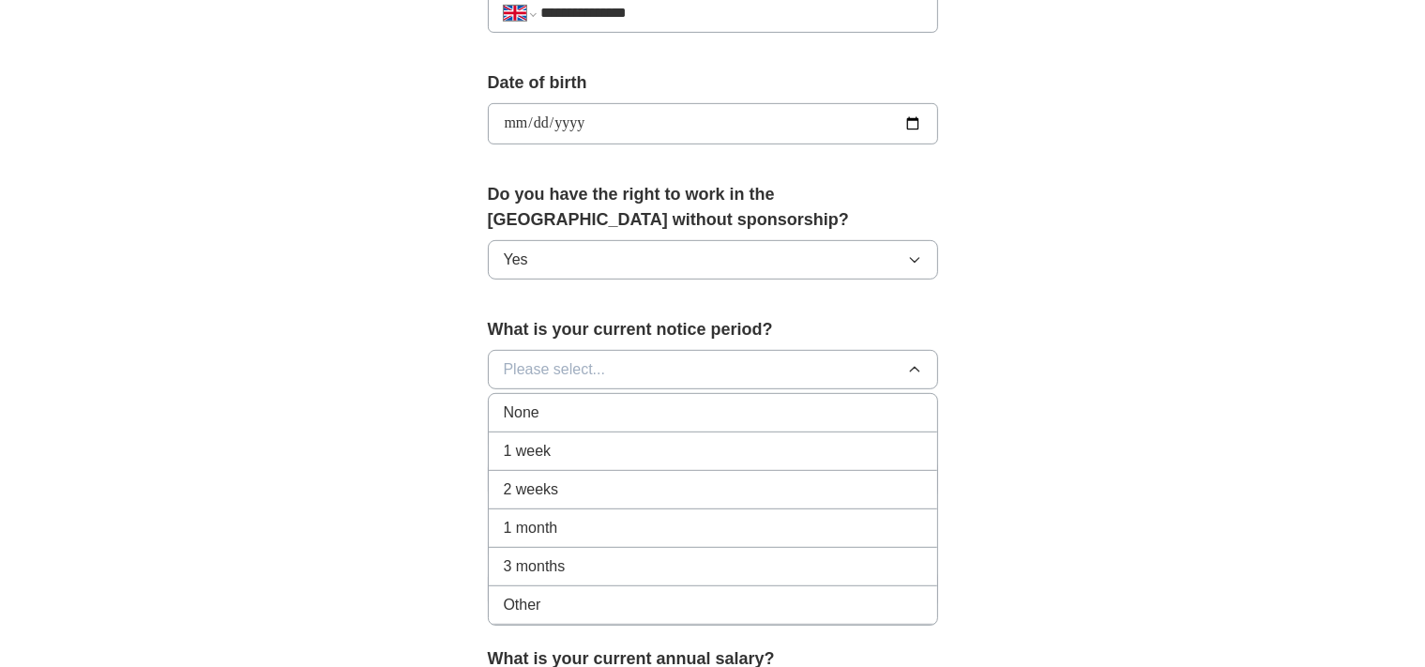
click at [533, 410] on span "None" at bounding box center [522, 412] width 36 height 23
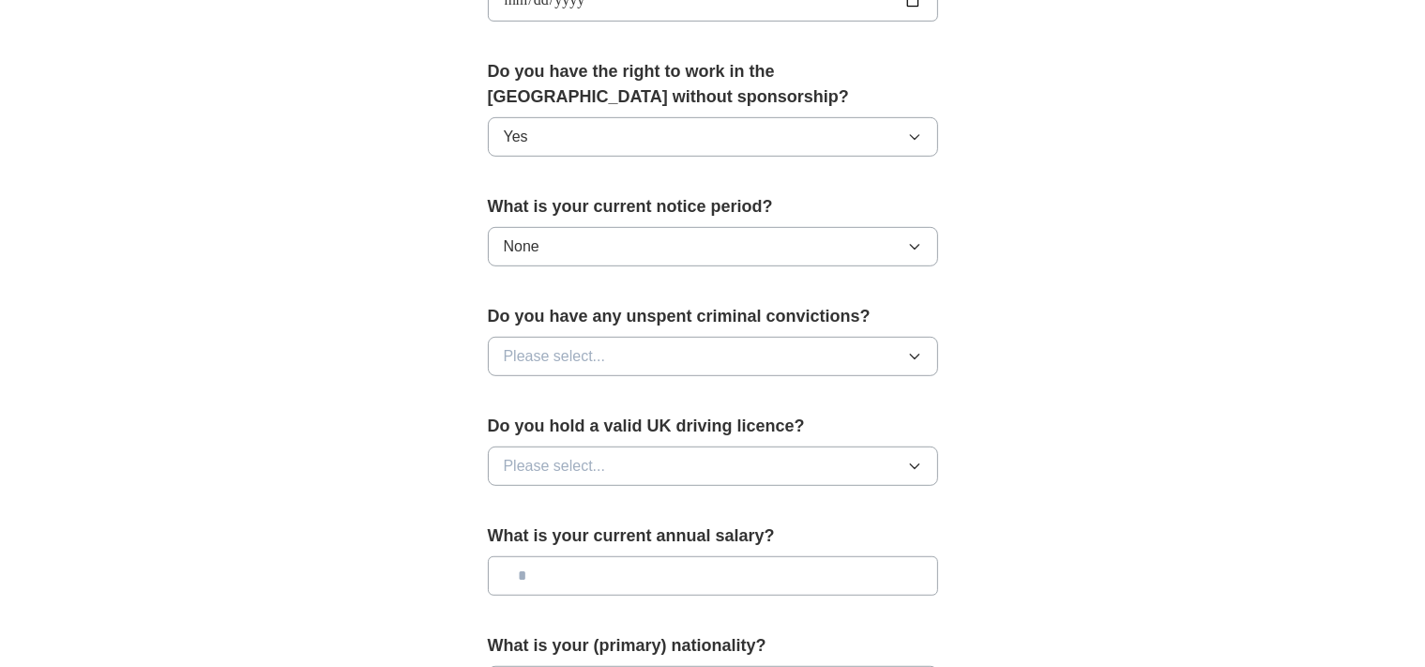
scroll to position [933, 0]
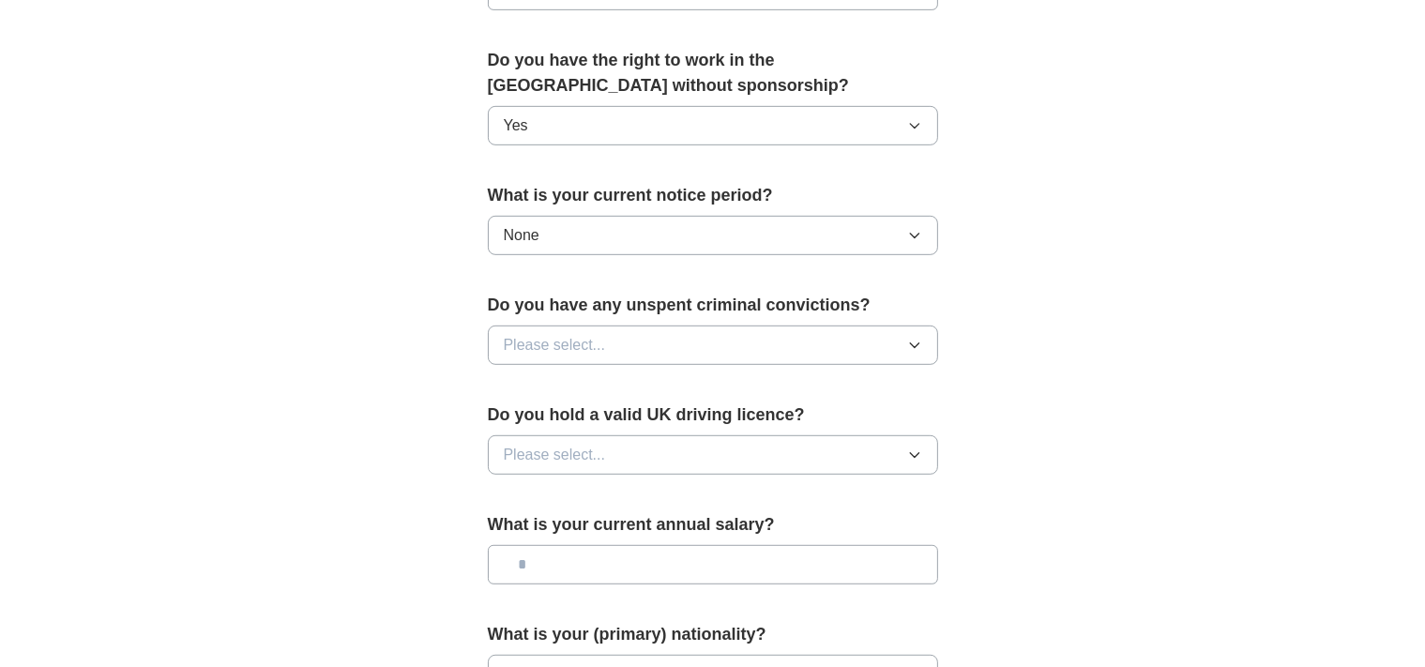
click at [913, 341] on icon "button" at bounding box center [914, 345] width 15 height 15
click at [533, 418] on div "No" at bounding box center [713, 426] width 418 height 23
click at [916, 453] on icon "button" at bounding box center [914, 455] width 8 height 5
click at [541, 487] on div "Yes" at bounding box center [713, 498] width 418 height 23
click at [544, 560] on input "text" at bounding box center [713, 564] width 450 height 39
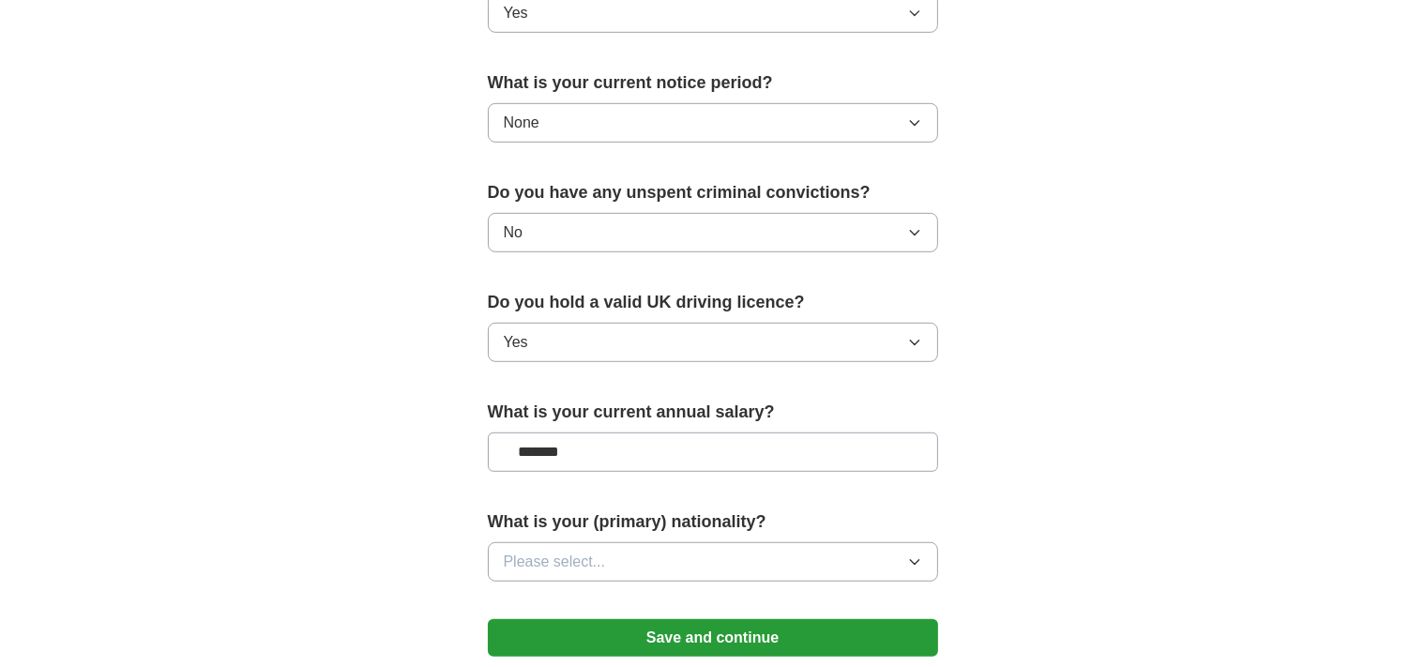
scroll to position [1076, 0]
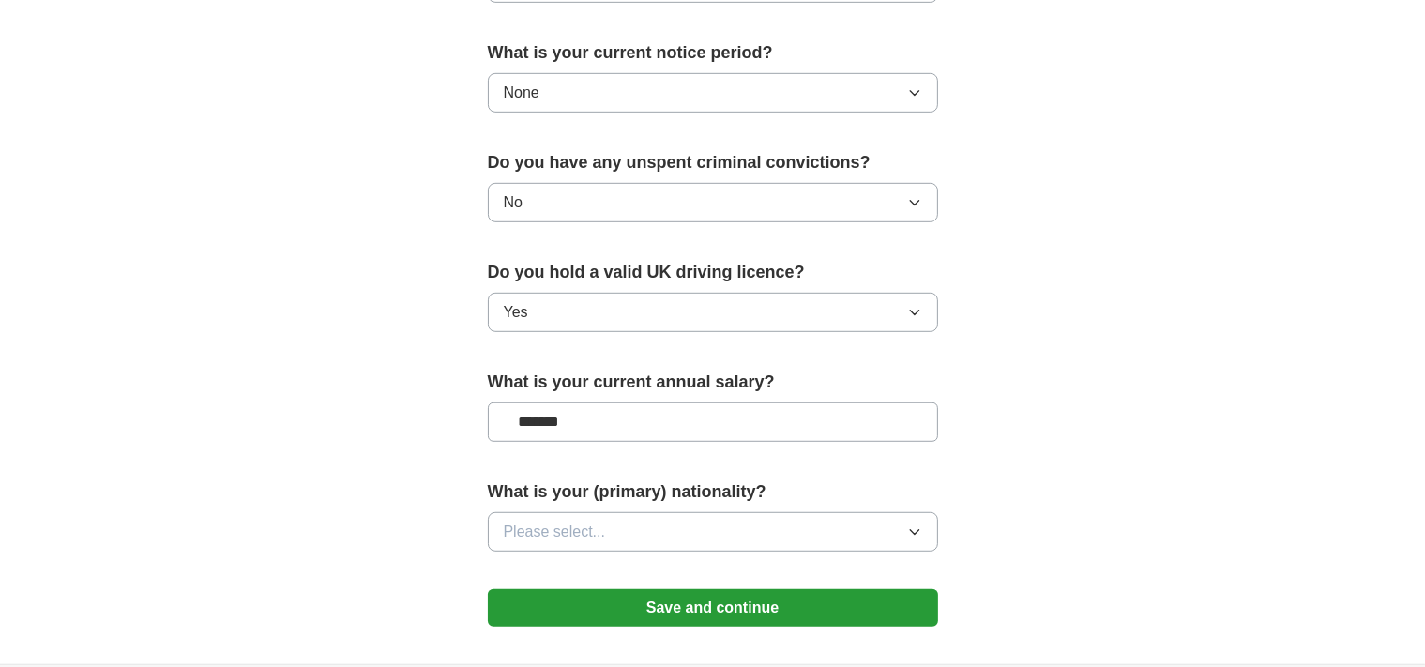
type input "*******"
click at [917, 526] on icon "button" at bounding box center [914, 531] width 15 height 15
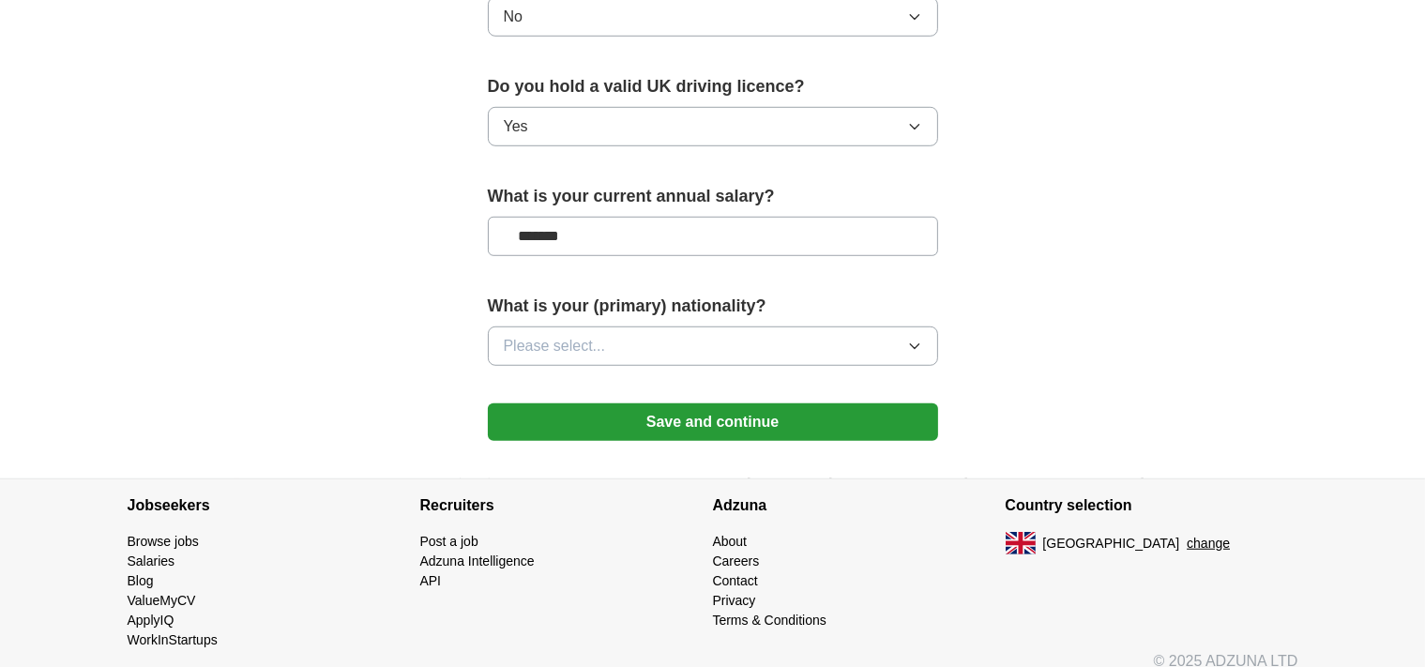
scroll to position [1266, 0]
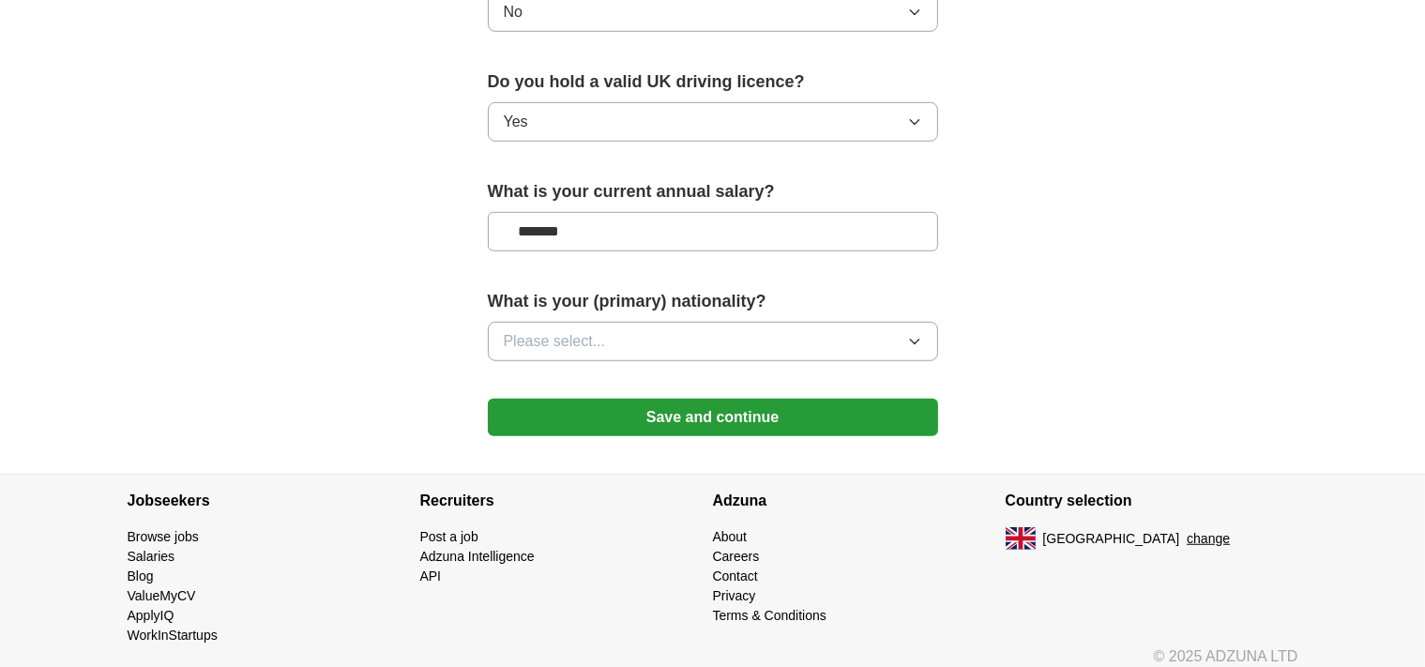
click at [911, 334] on icon "button" at bounding box center [914, 341] width 15 height 15
click at [916, 334] on icon "button" at bounding box center [914, 341] width 15 height 15
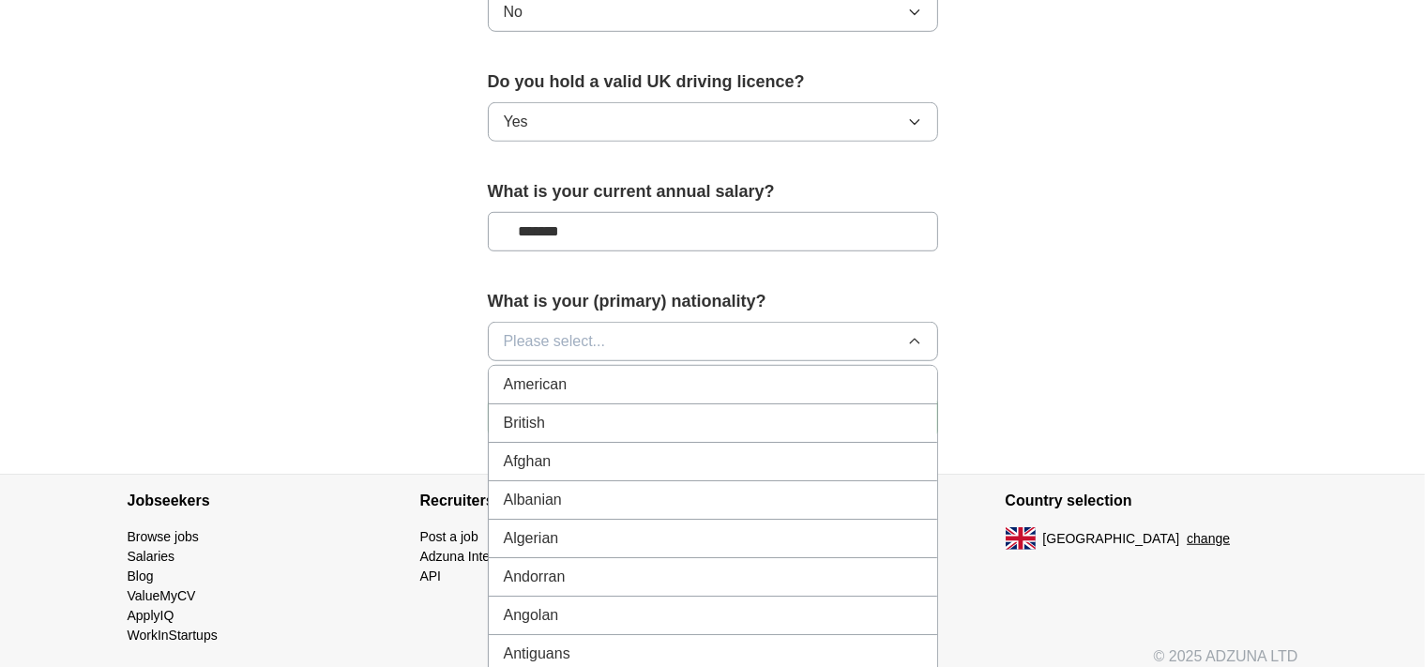
click at [916, 334] on icon "button" at bounding box center [914, 341] width 15 height 15
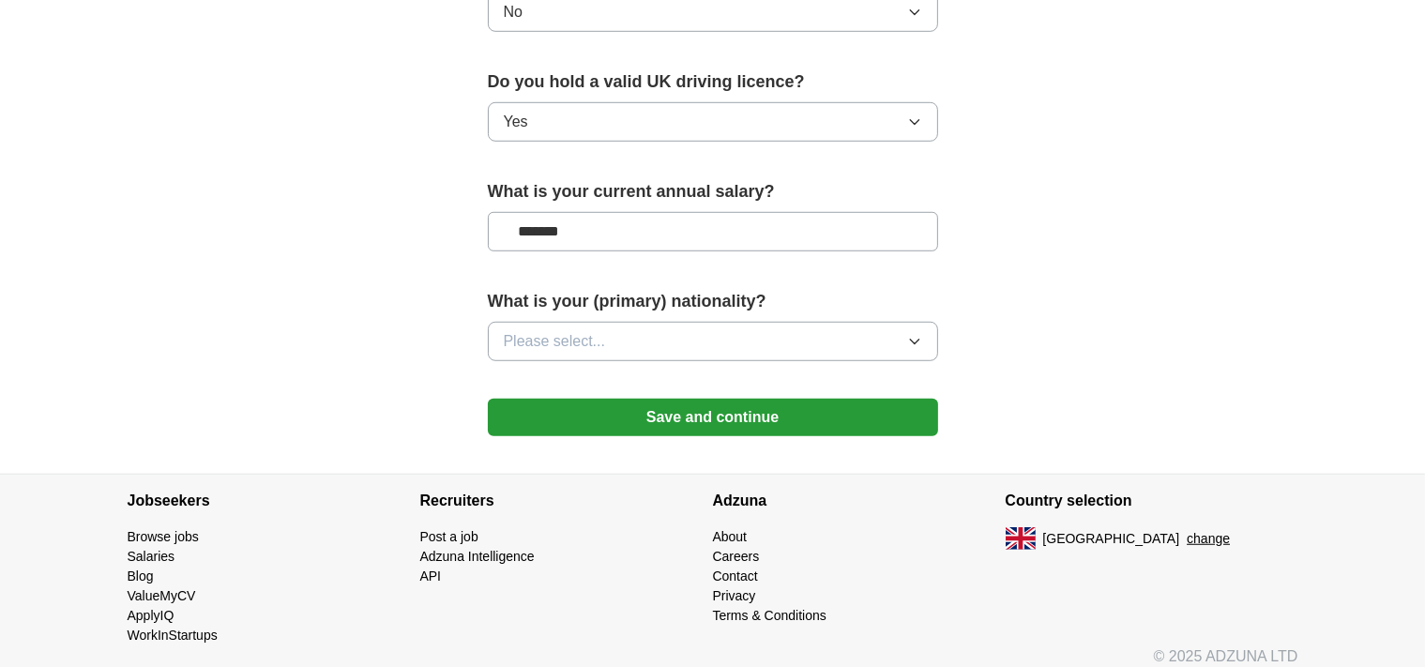
click at [916, 334] on icon "button" at bounding box center [914, 341] width 15 height 15
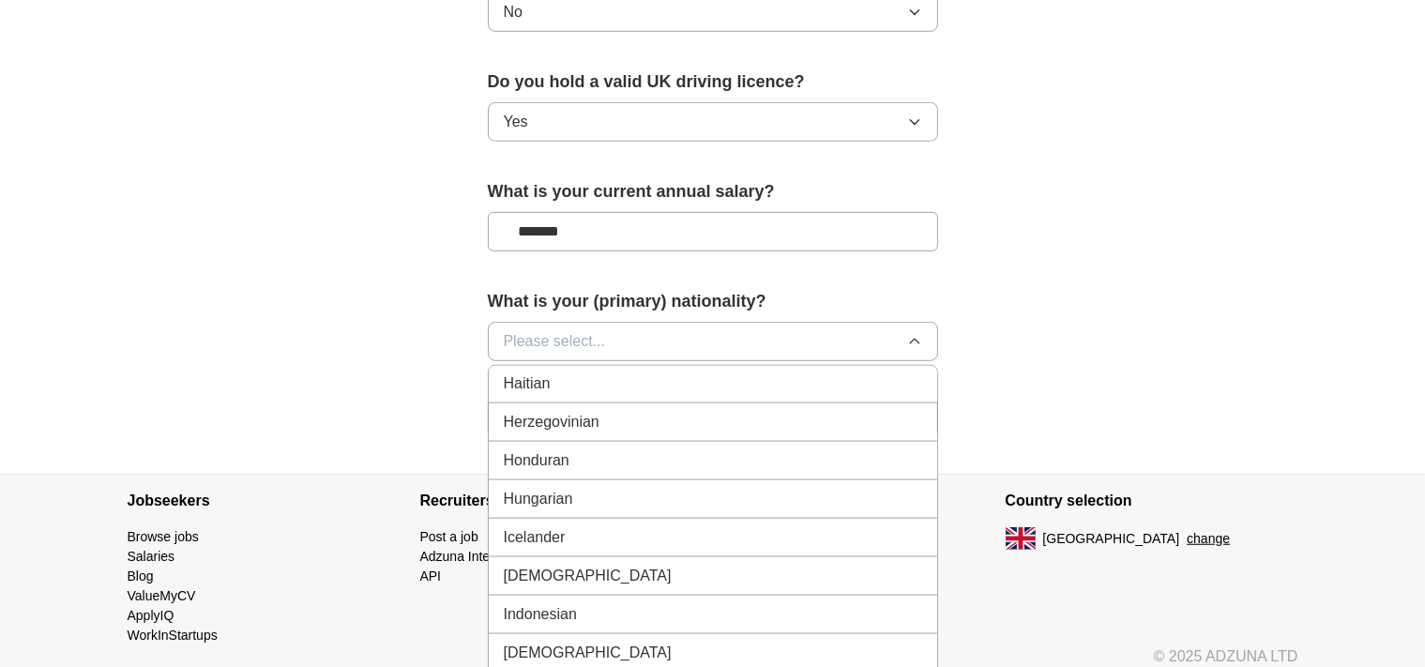
scroll to position [2901, 0]
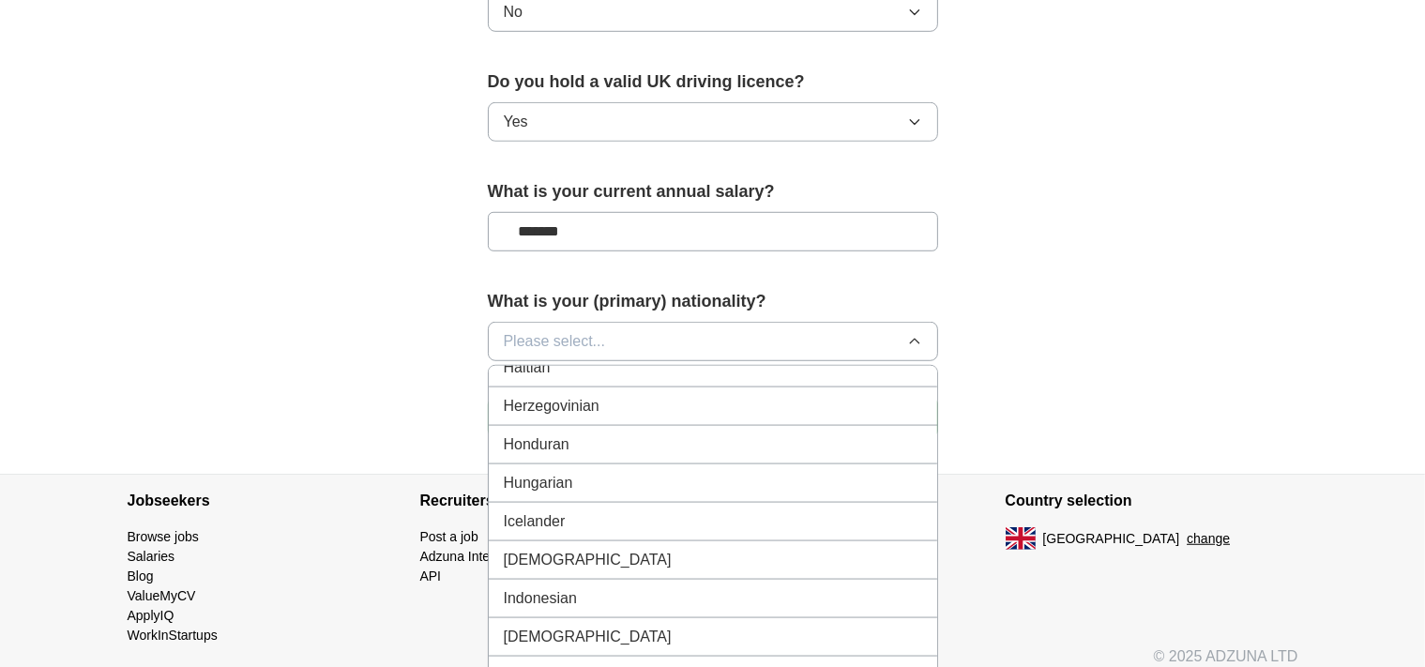
click at [515, 626] on span "[DEMOGRAPHIC_DATA]" at bounding box center [588, 637] width 168 height 23
click at [515, 617] on section "Recruiters Post a job Adzuna Intelligence API" at bounding box center [566, 560] width 293 height 171
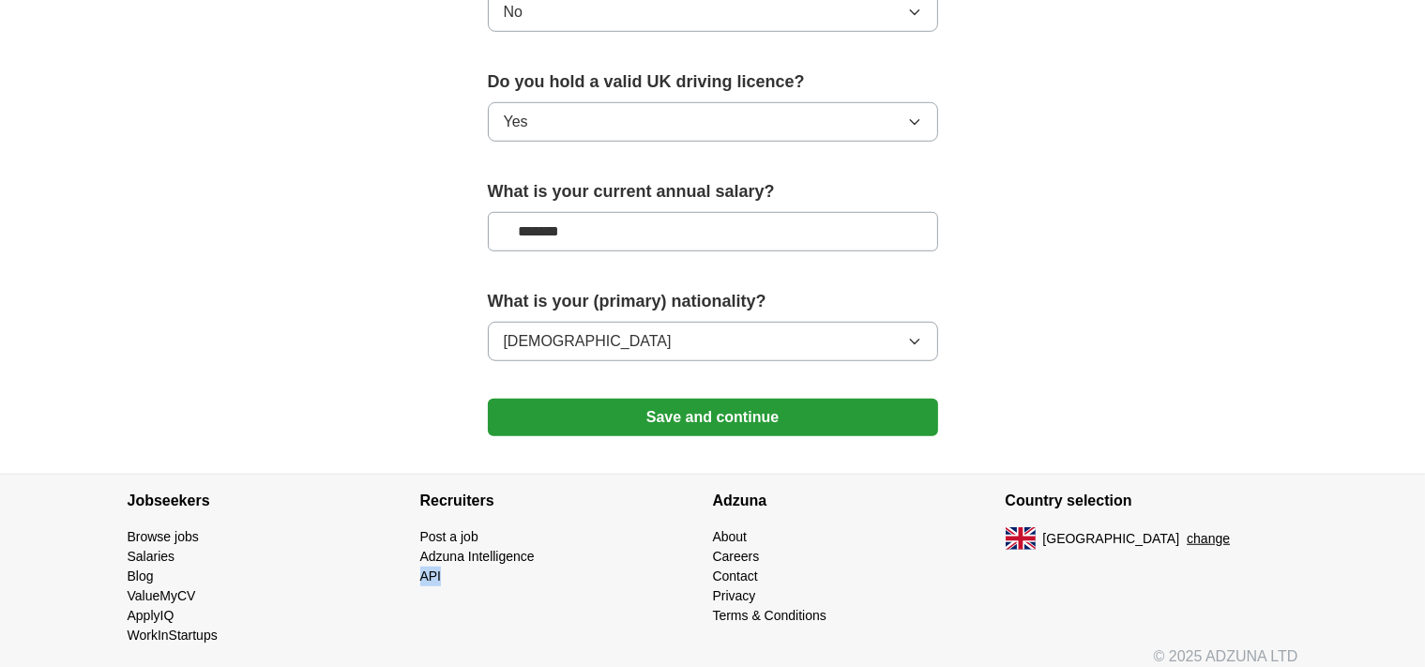
click at [640, 406] on button "Save and continue" at bounding box center [713, 418] width 450 height 38
